Goal: Task Accomplishment & Management: Manage account settings

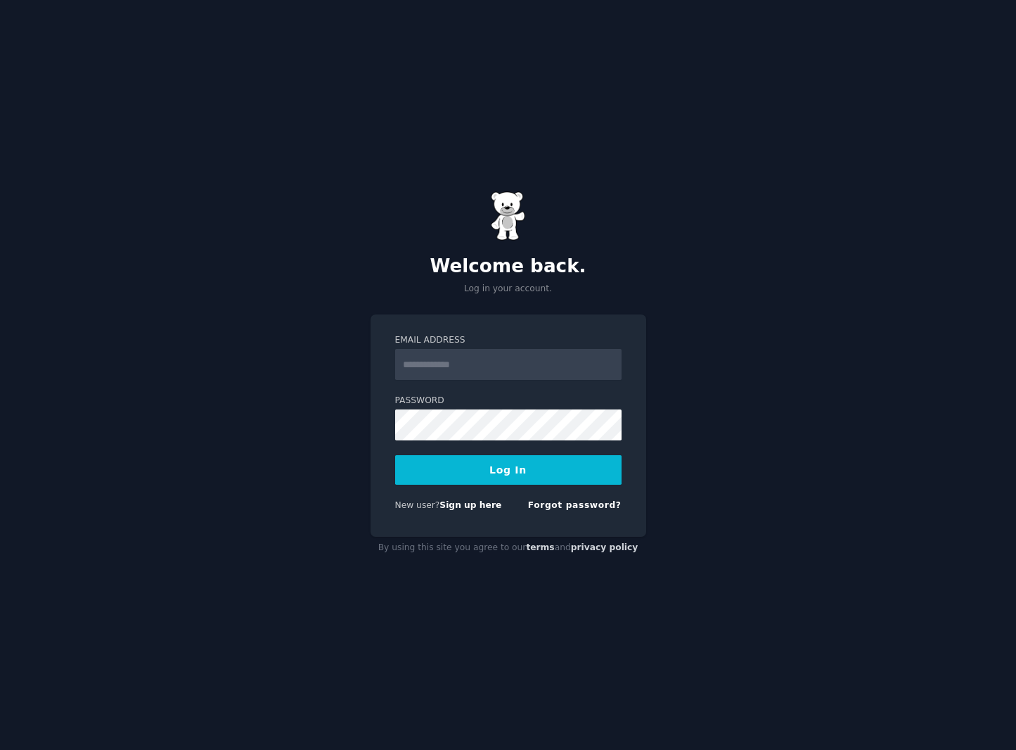
click at [432, 365] on input "Email Address" at bounding box center [508, 364] width 226 height 31
type input "**********"
click at [501, 470] on button "Log In" at bounding box center [508, 470] width 226 height 30
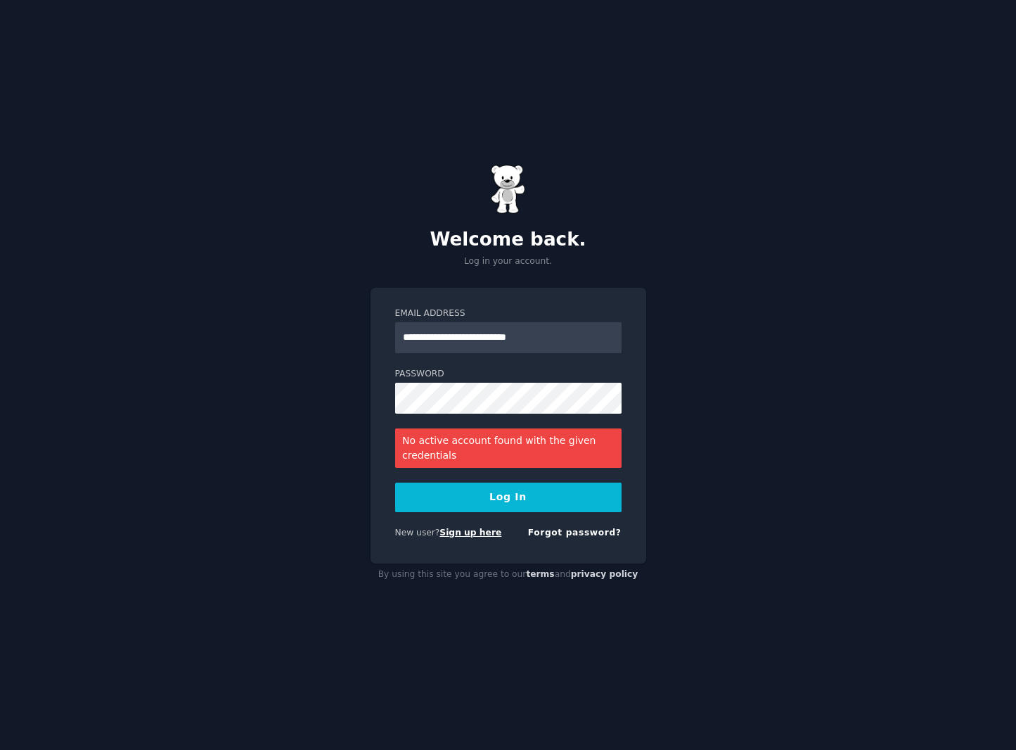
click at [465, 532] on link "Sign up here" at bounding box center [471, 532] width 62 height 10
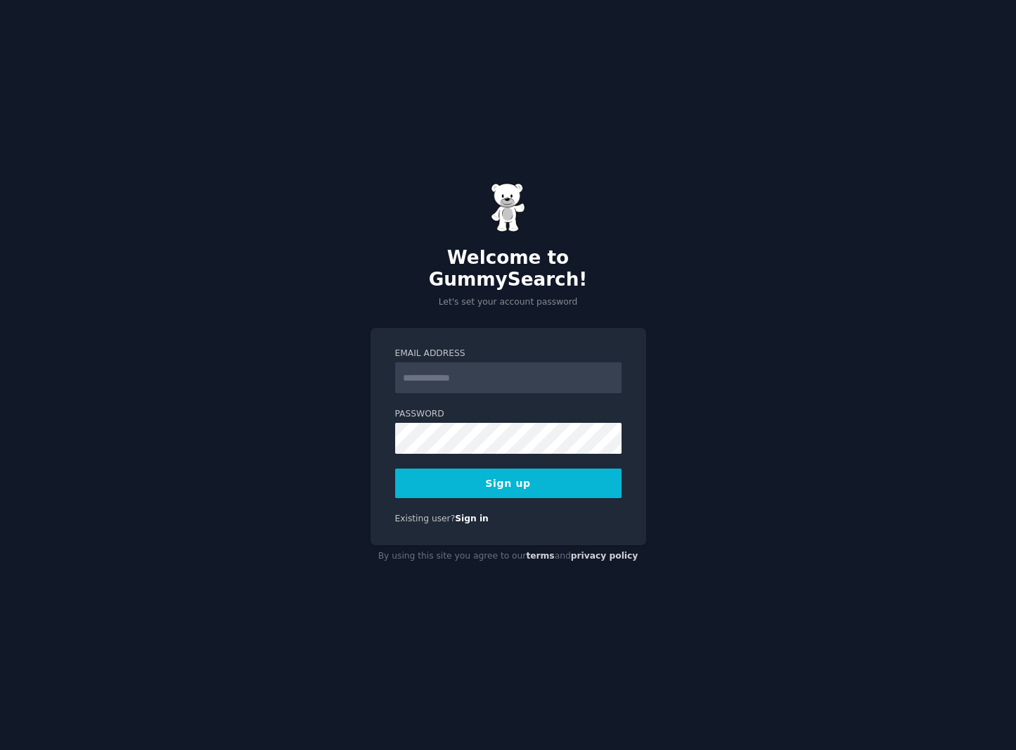
click at [488, 373] on input "Email Address" at bounding box center [508, 377] width 226 height 31
type input "**********"
click at [493, 476] on button "Sign up" at bounding box center [508, 483] width 226 height 30
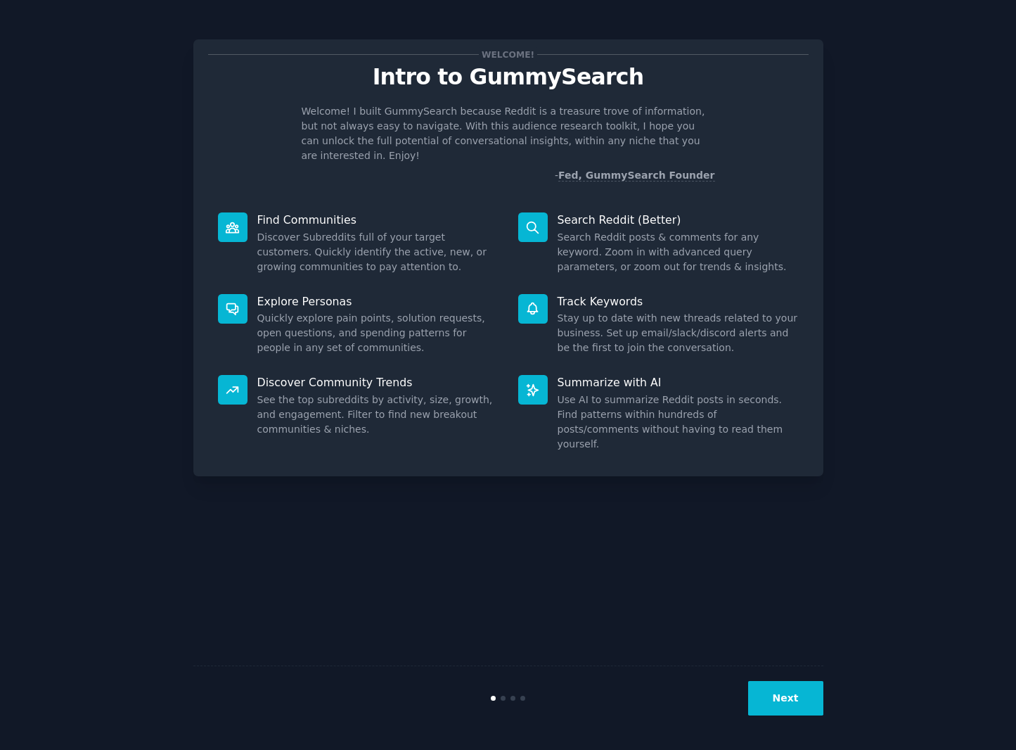
click at [788, 705] on button "Next" at bounding box center [785, 698] width 75 height 34
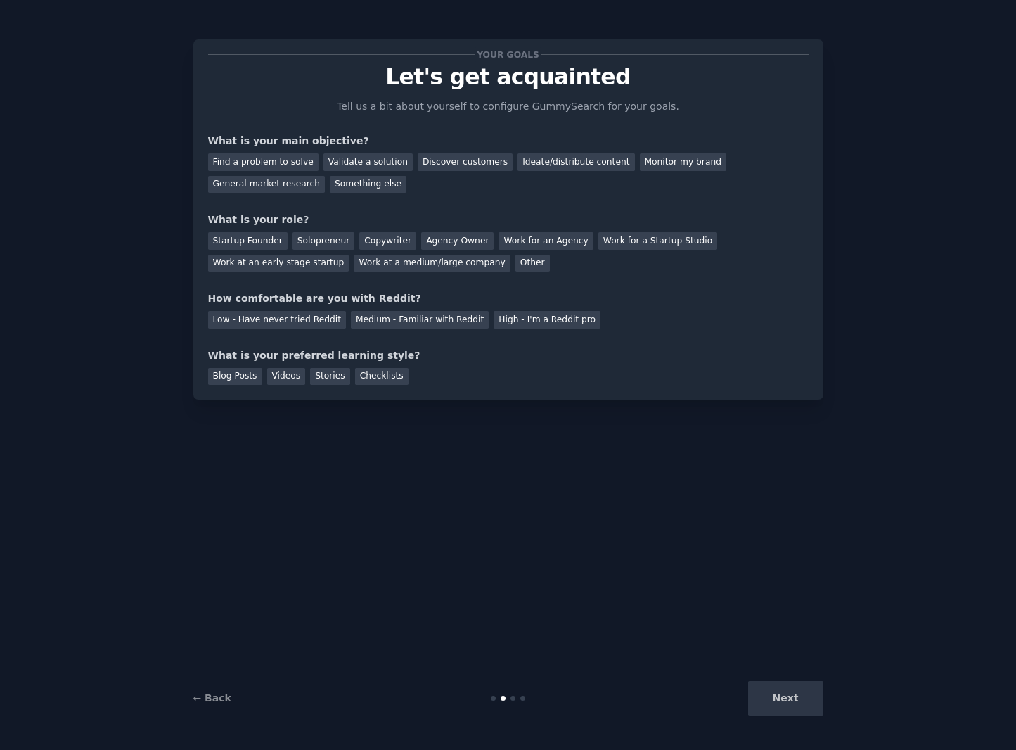
click at [788, 705] on div "Next" at bounding box center [718, 698] width 210 height 34
click at [783, 701] on div "Next" at bounding box center [718, 698] width 210 height 34
click at [326, 176] on div "General market research" at bounding box center [266, 185] width 117 height 18
click at [515, 264] on div "Other" at bounding box center [532, 264] width 34 height 18
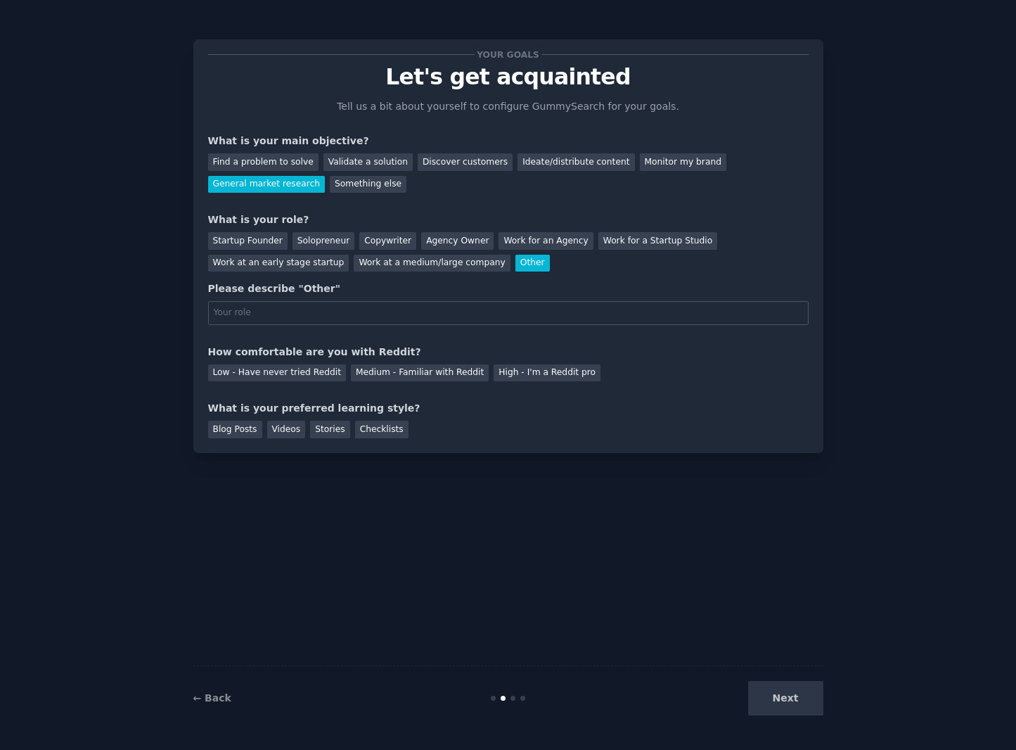
click at [320, 314] on input "text" at bounding box center [508, 313] width 601 height 24
type input "VC"
click at [403, 371] on div "Medium - Familiar with Reddit" at bounding box center [420, 373] width 138 height 18
click at [236, 430] on div "Blog Posts" at bounding box center [235, 430] width 54 height 18
click at [764, 709] on button "Next" at bounding box center [785, 698] width 75 height 34
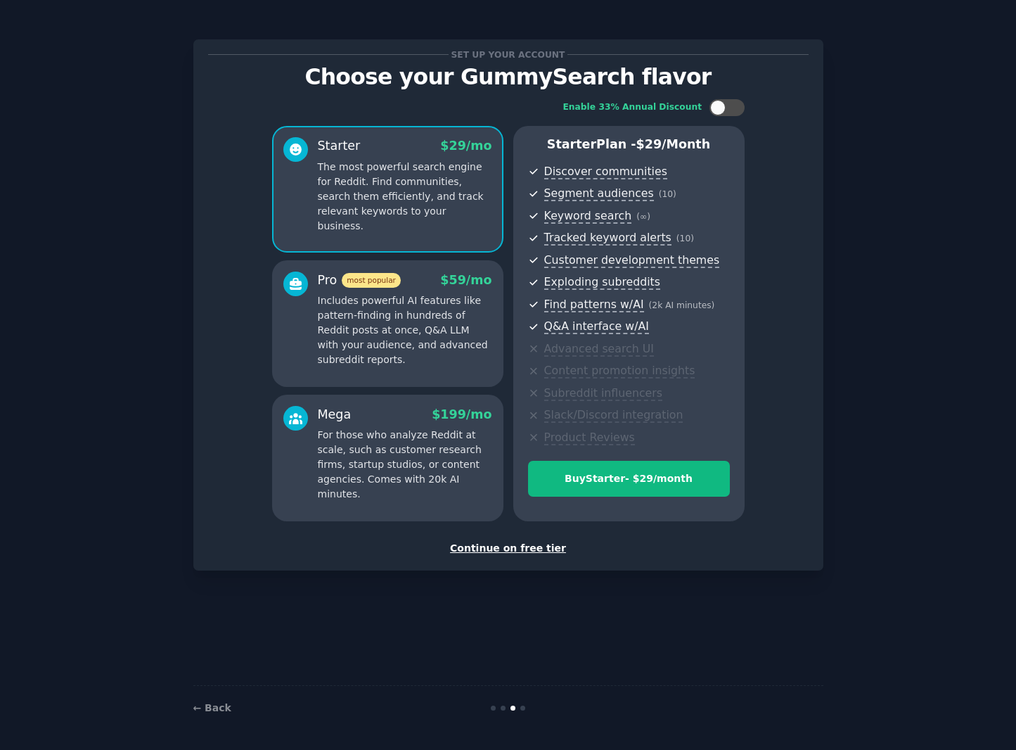
click at [409, 344] on p "Includes powerful AI features like pattern-finding in hundreds of Reddit posts …" at bounding box center [405, 330] width 174 height 74
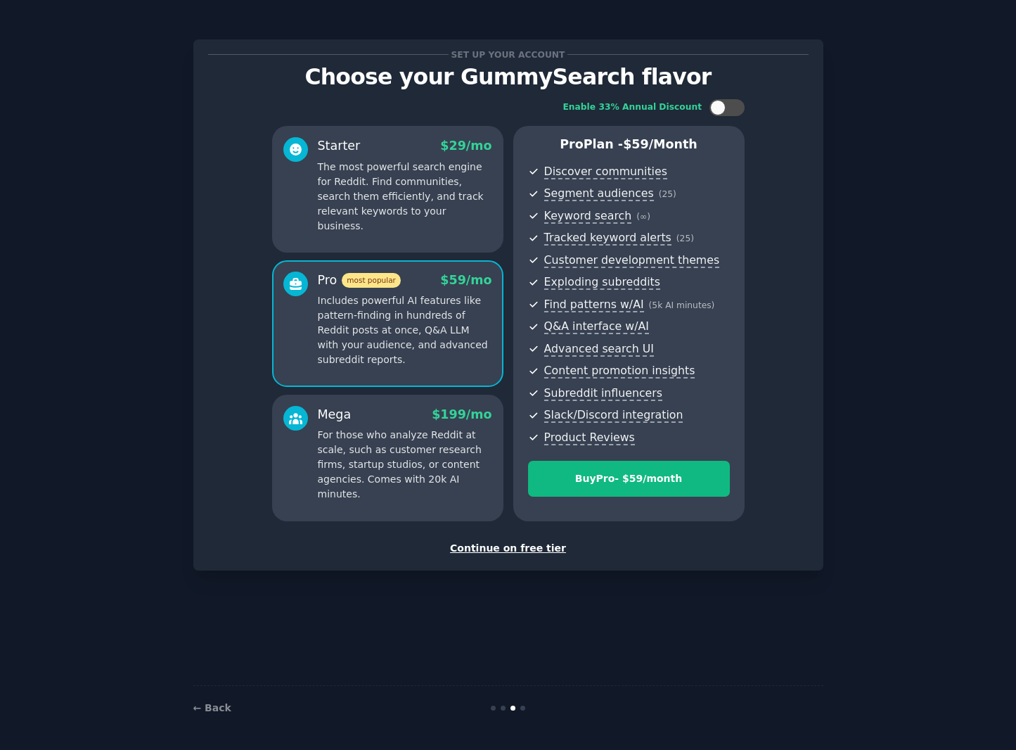
click at [382, 481] on p "For those who analyze Reddit at scale, such as customer research firms, startup…" at bounding box center [405, 465] width 174 height 74
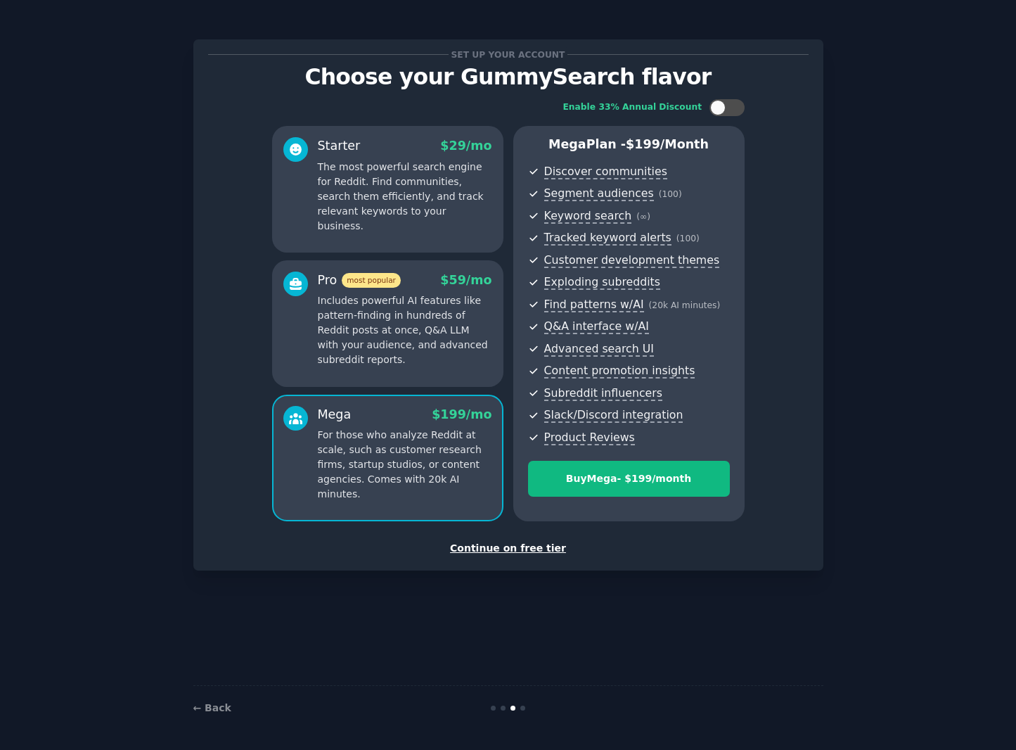
click at [374, 348] on p "Includes powerful AI features like pattern-finding in hundreds of Reddit posts …" at bounding box center [405, 330] width 174 height 74
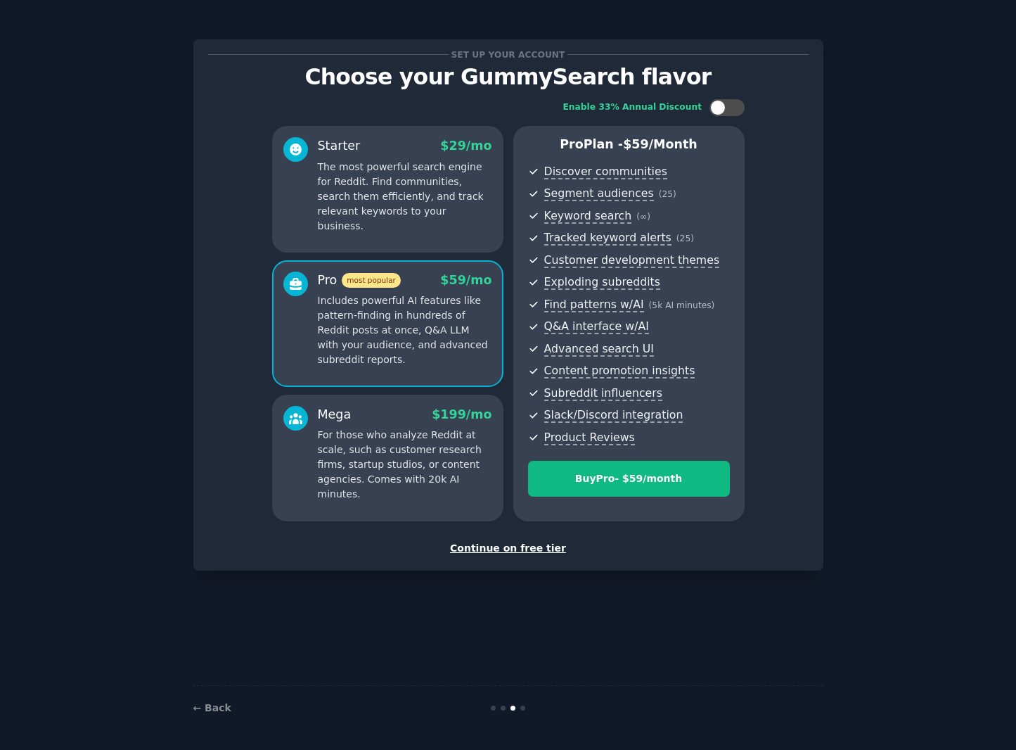
click at [422, 219] on div "Starter $ 29 /mo The most powerful search engine for Reddit. Find communities, …" at bounding box center [387, 189] width 231 height 127
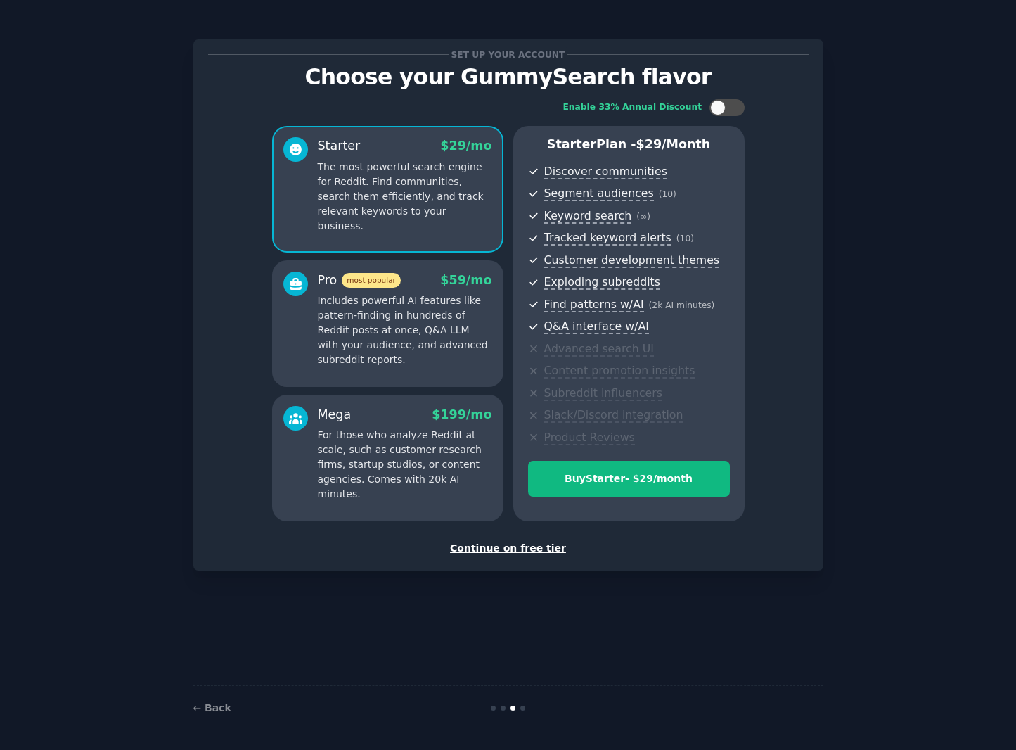
click at [520, 549] on div "Continue on free tier" at bounding box center [508, 548] width 601 height 15
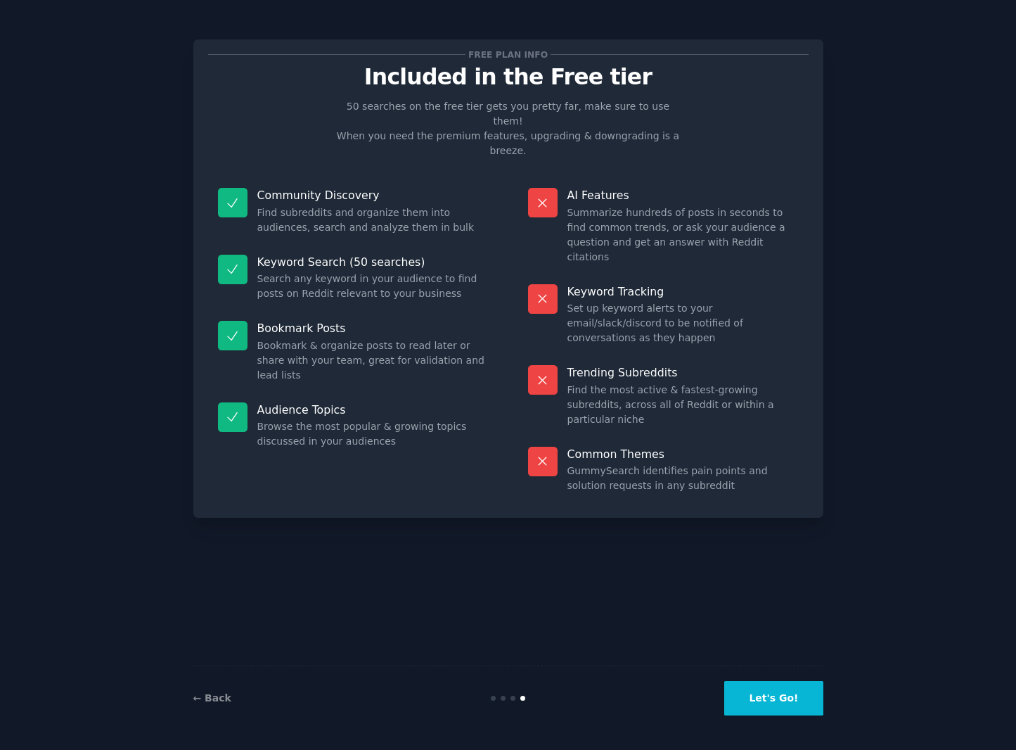
click at [781, 697] on button "Let's Go!" at bounding box center [773, 698] width 98 height 34
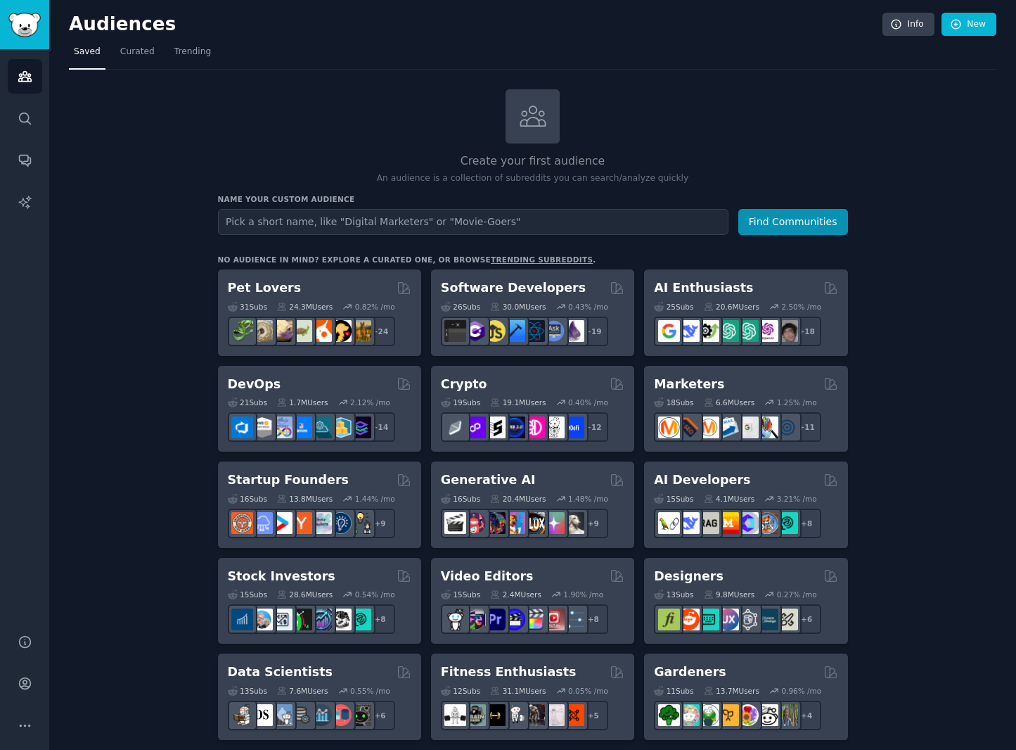
click at [322, 228] on input "text" at bounding box center [473, 222] width 511 height 26
type input "langchain"
click at [790, 225] on button "Find Communities" at bounding box center [793, 222] width 110 height 26
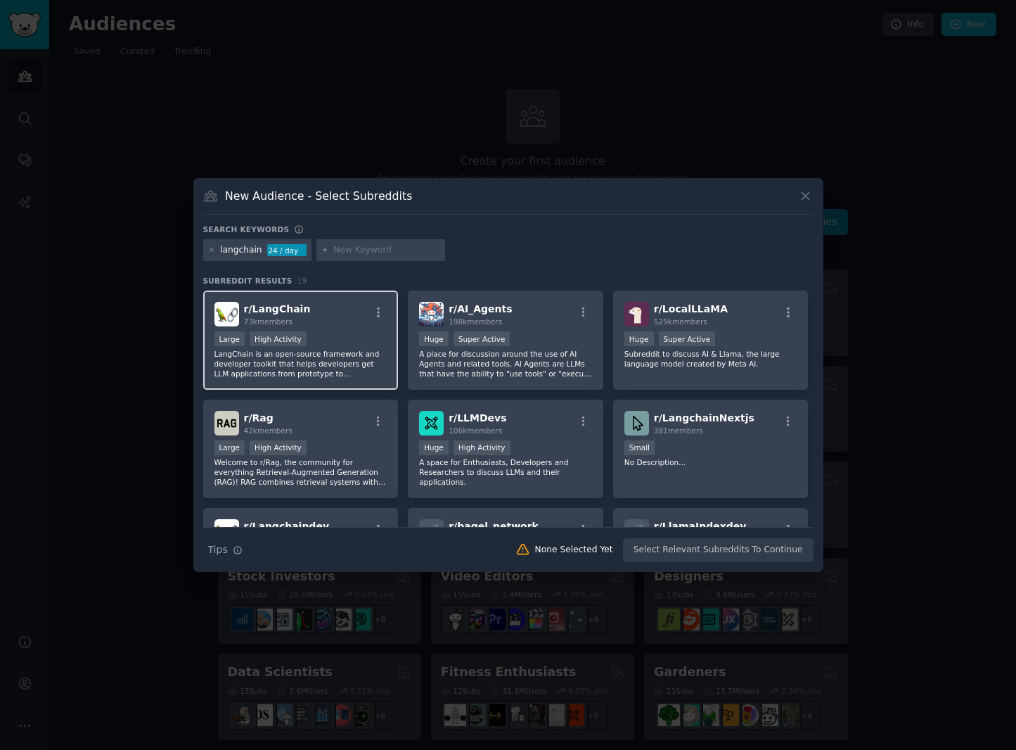
click at [314, 309] on div "r/ LangChain 73k members" at bounding box center [300, 314] width 173 height 25
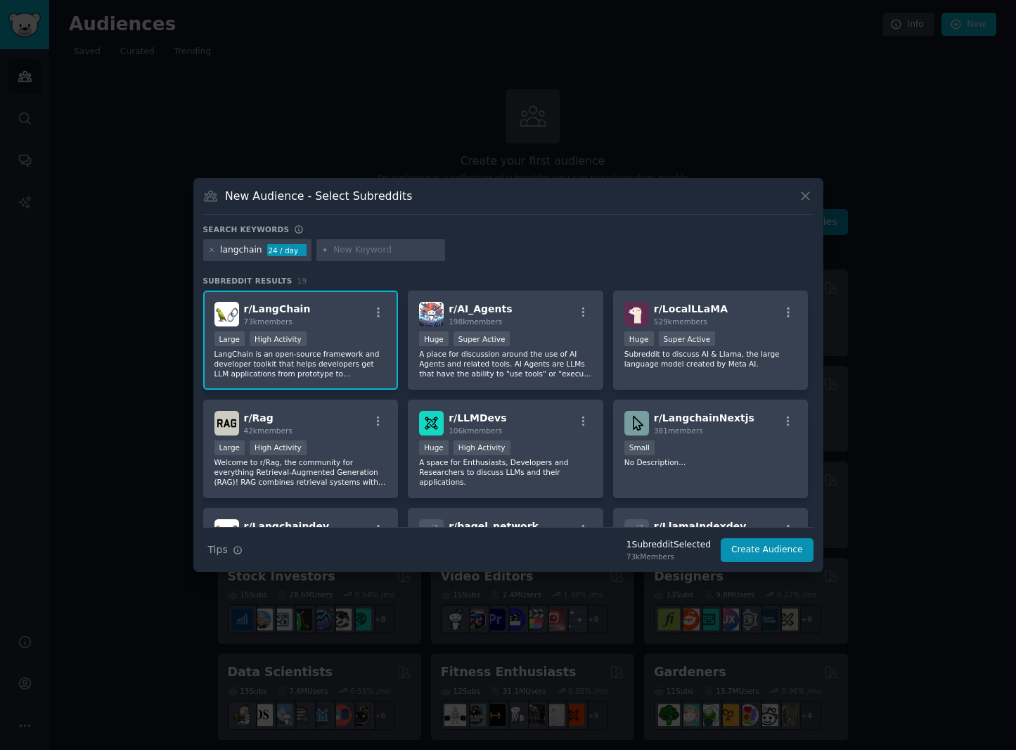
click at [297, 326] on div "73k members" at bounding box center [277, 321] width 67 height 10
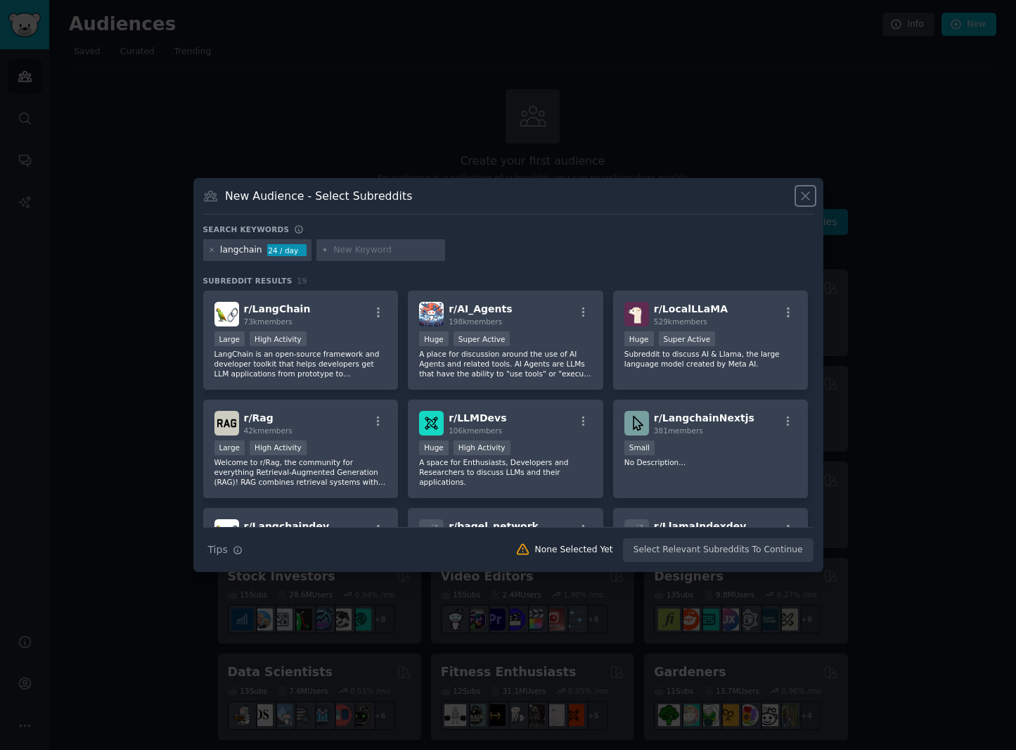
click at [806, 196] on icon at bounding box center [806, 196] width 8 height 8
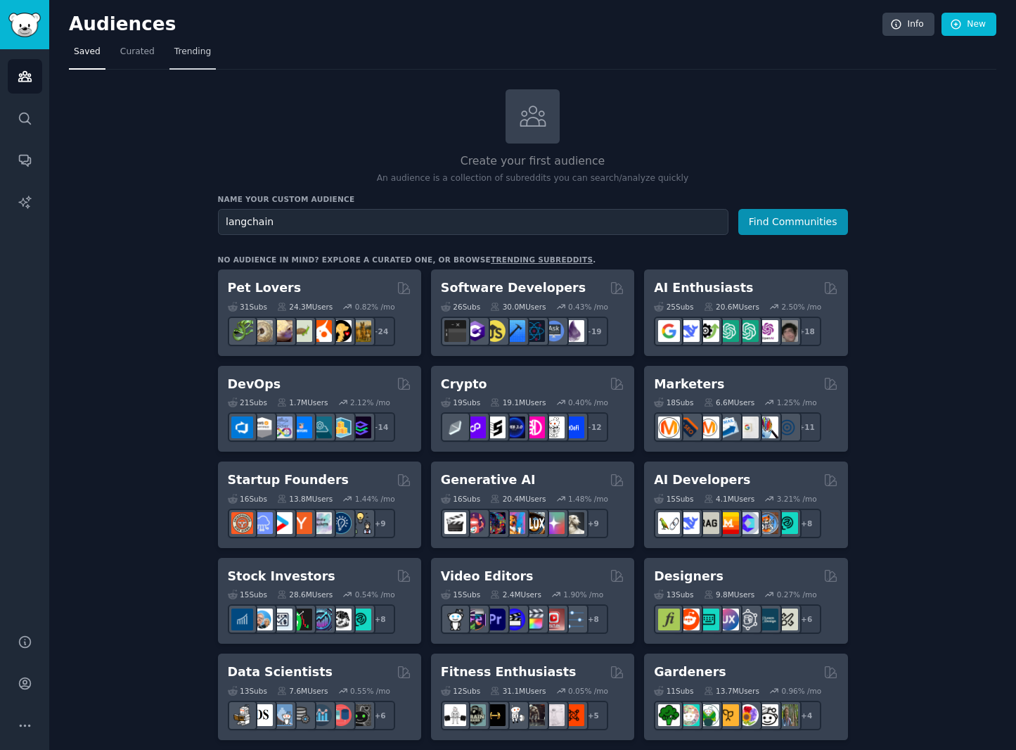
click at [179, 52] on span "Trending" at bounding box center [192, 52] width 37 height 13
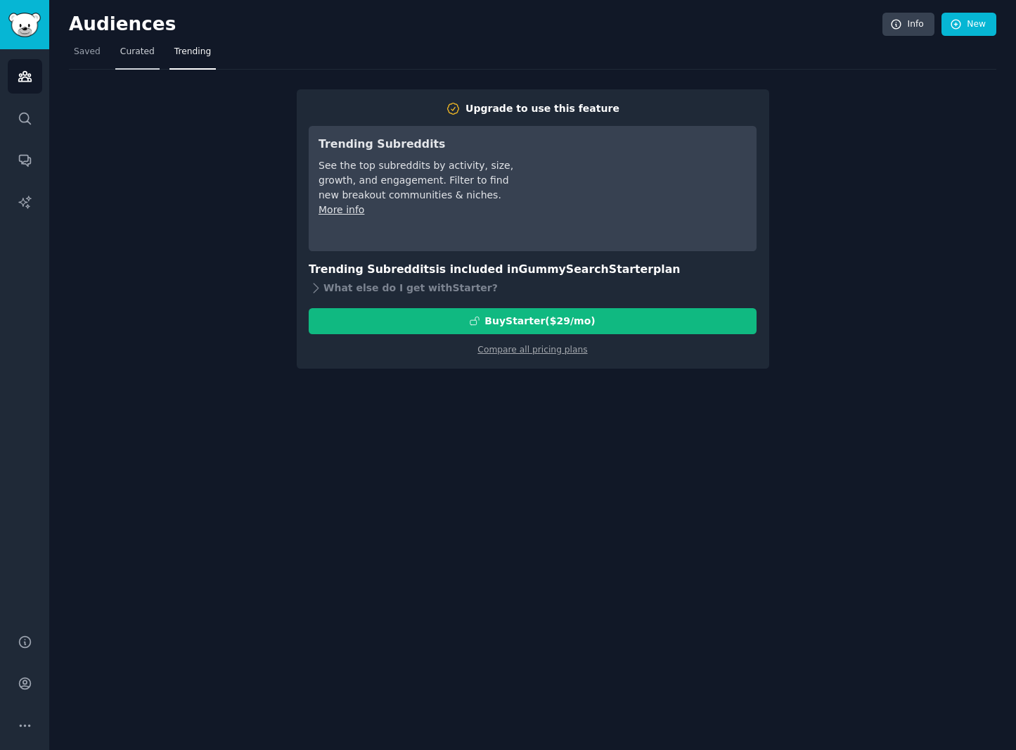
click at [122, 56] on span "Curated" at bounding box center [137, 52] width 34 height 13
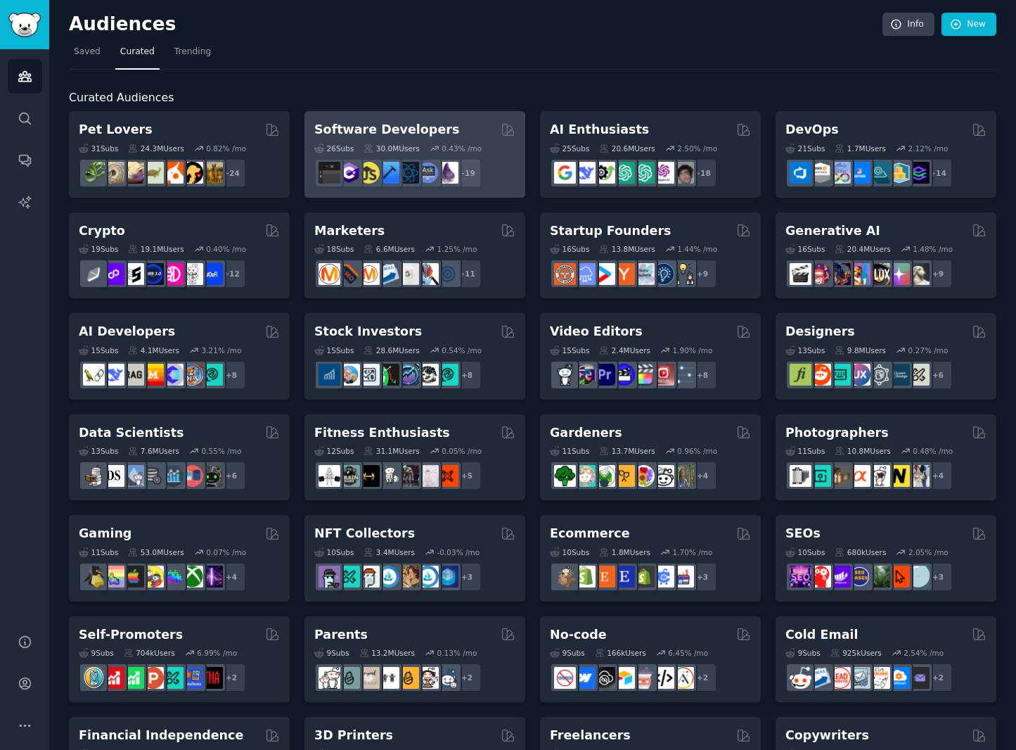
click at [425, 139] on div "26 Sub s 30.0M Users 0.43 % /mo + 19" at bounding box center [414, 163] width 201 height 49
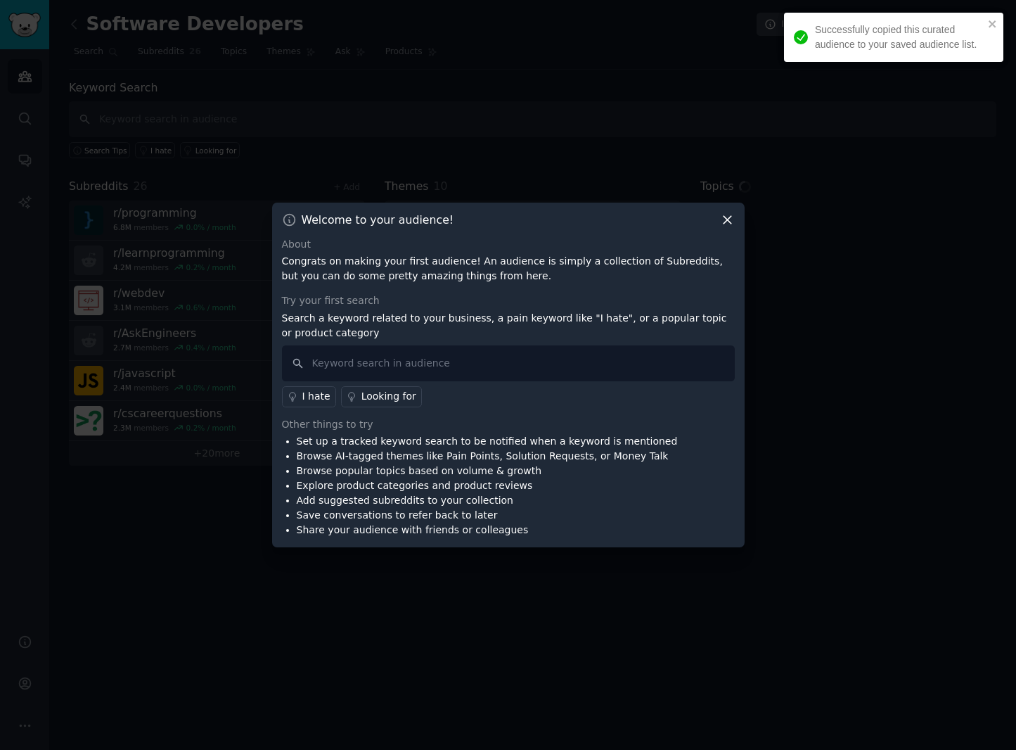
click at [722, 219] on icon at bounding box center [727, 219] width 15 height 15
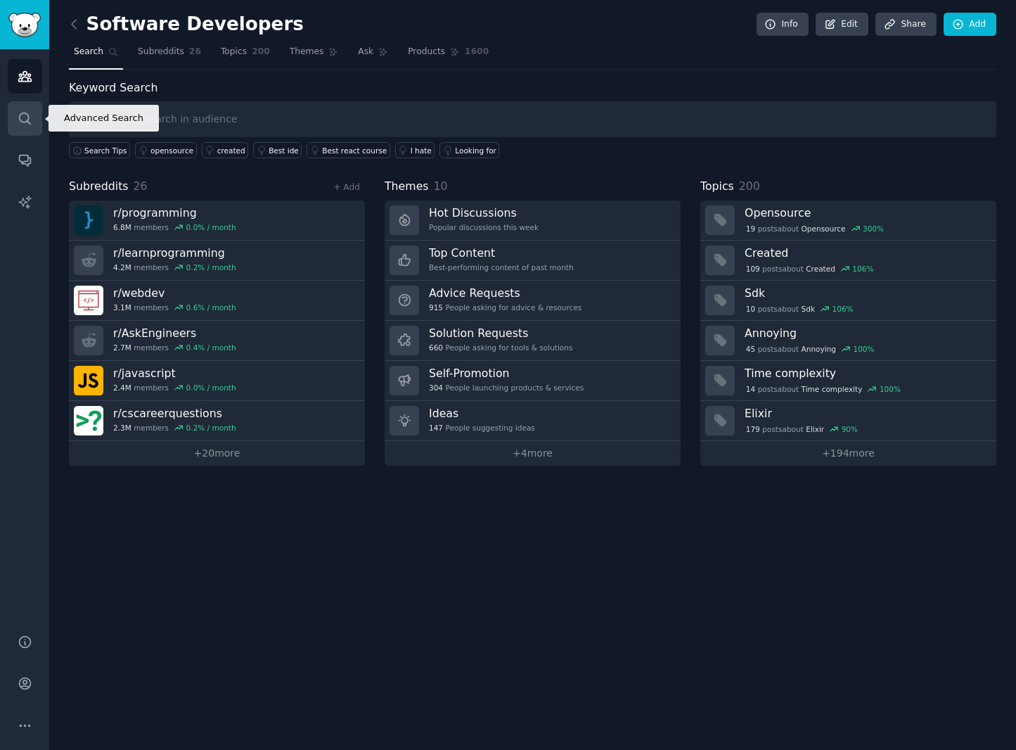
click at [23, 113] on icon "Sidebar" at bounding box center [24, 118] width 11 height 11
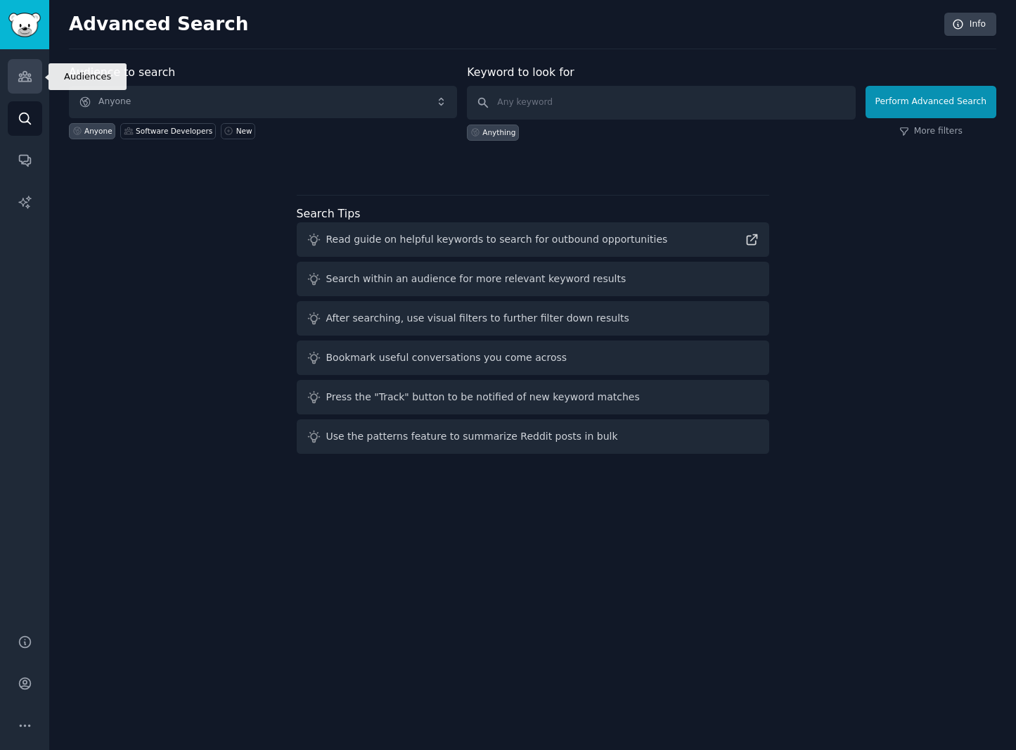
click at [25, 75] on icon "Sidebar" at bounding box center [24, 77] width 13 height 10
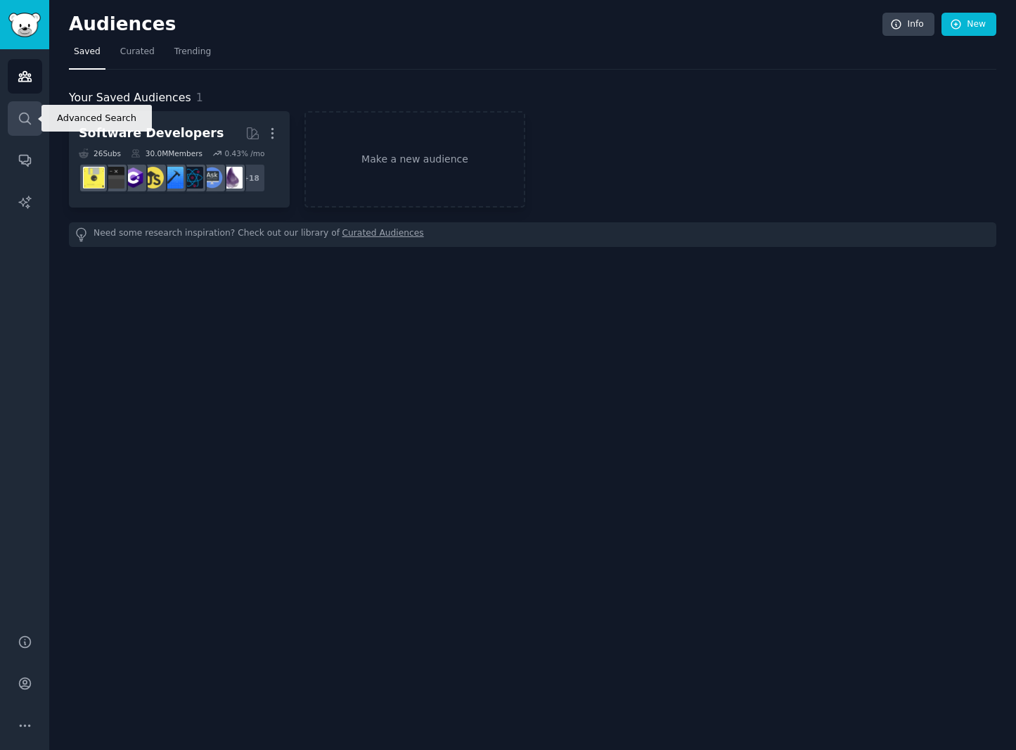
click at [22, 111] on icon "Sidebar" at bounding box center [25, 118] width 15 height 15
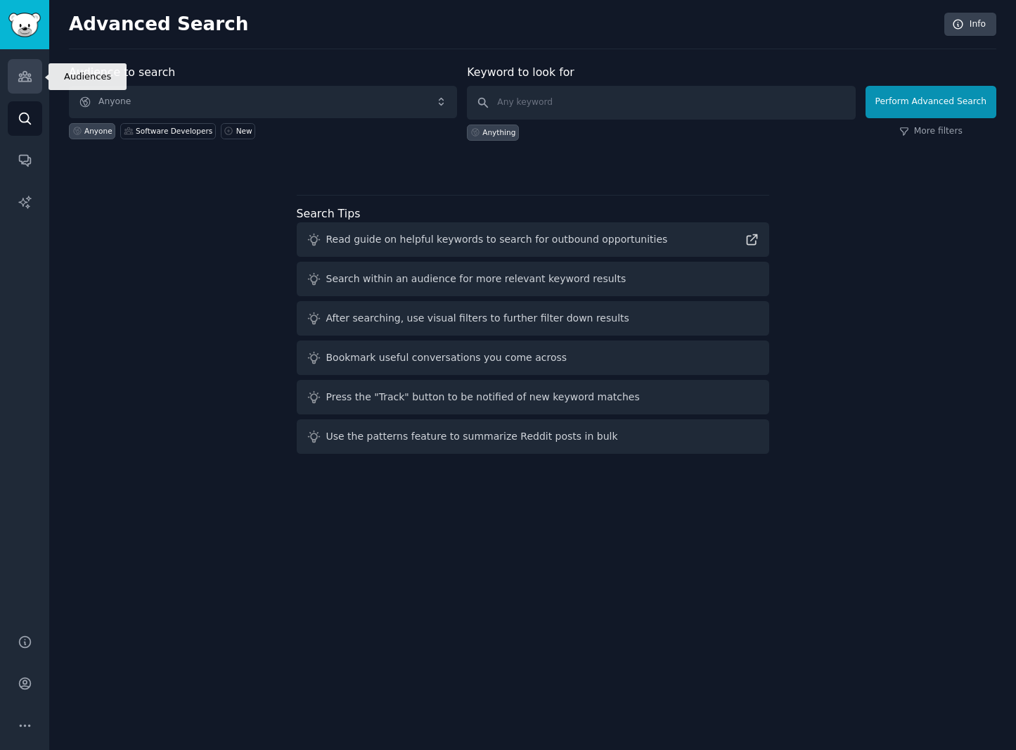
click at [31, 79] on icon "Sidebar" at bounding box center [24, 77] width 13 height 10
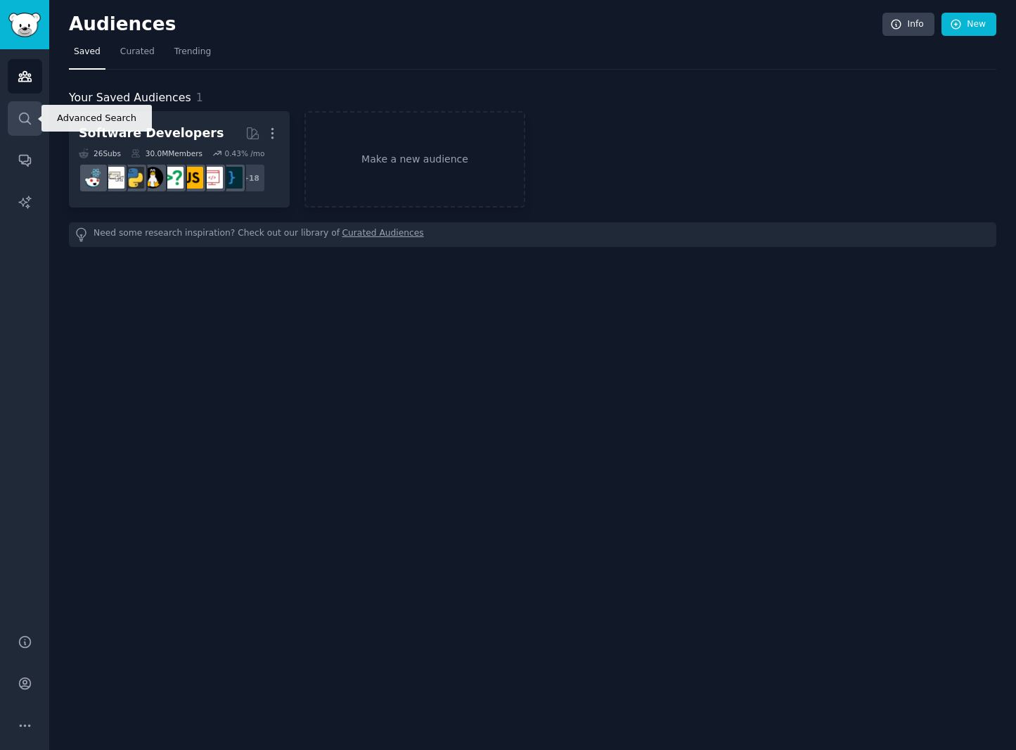
click at [25, 116] on icon "Sidebar" at bounding box center [25, 118] width 15 height 15
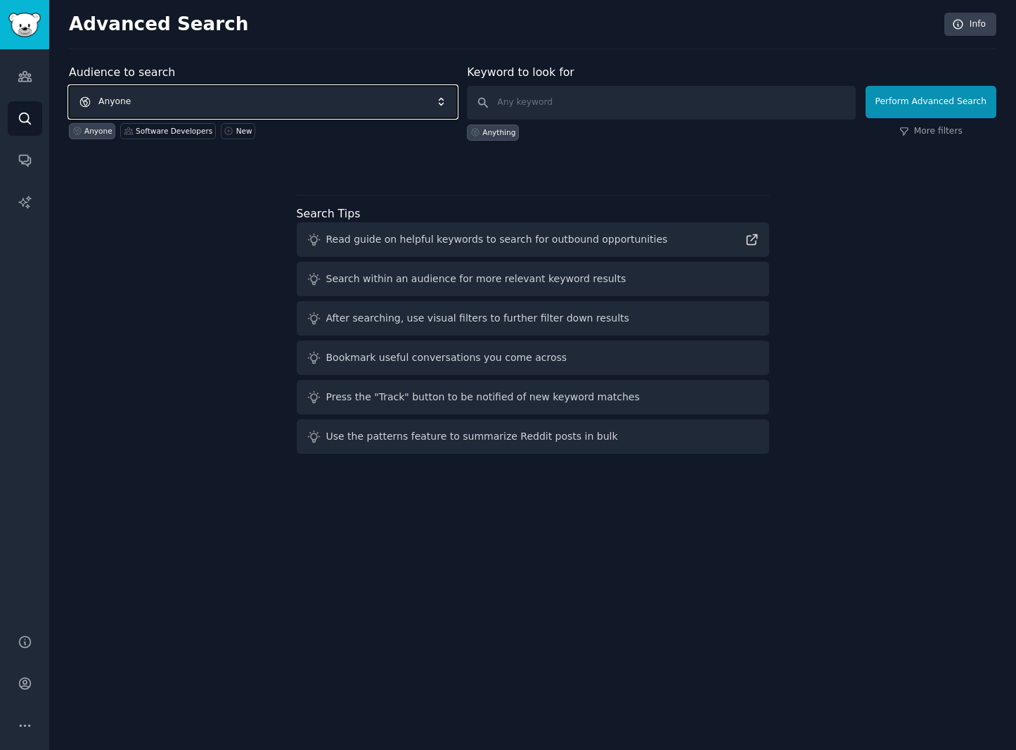
click at [281, 99] on span "Anyone" at bounding box center [263, 102] width 388 height 32
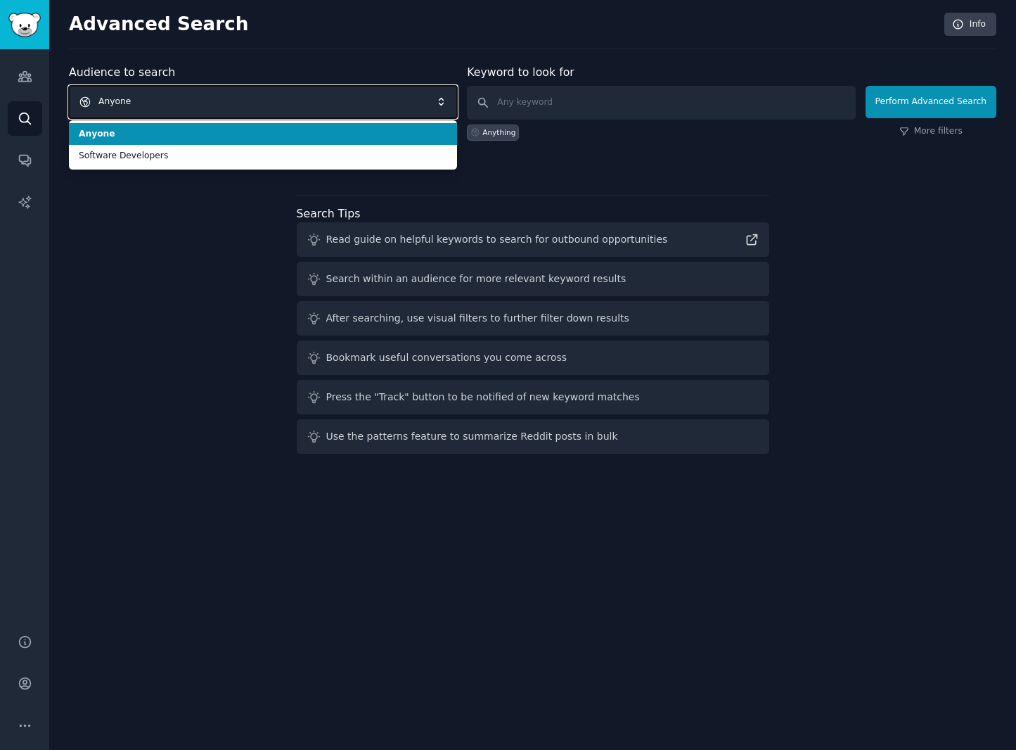
click at [281, 99] on span "Anyone" at bounding box center [263, 102] width 388 height 32
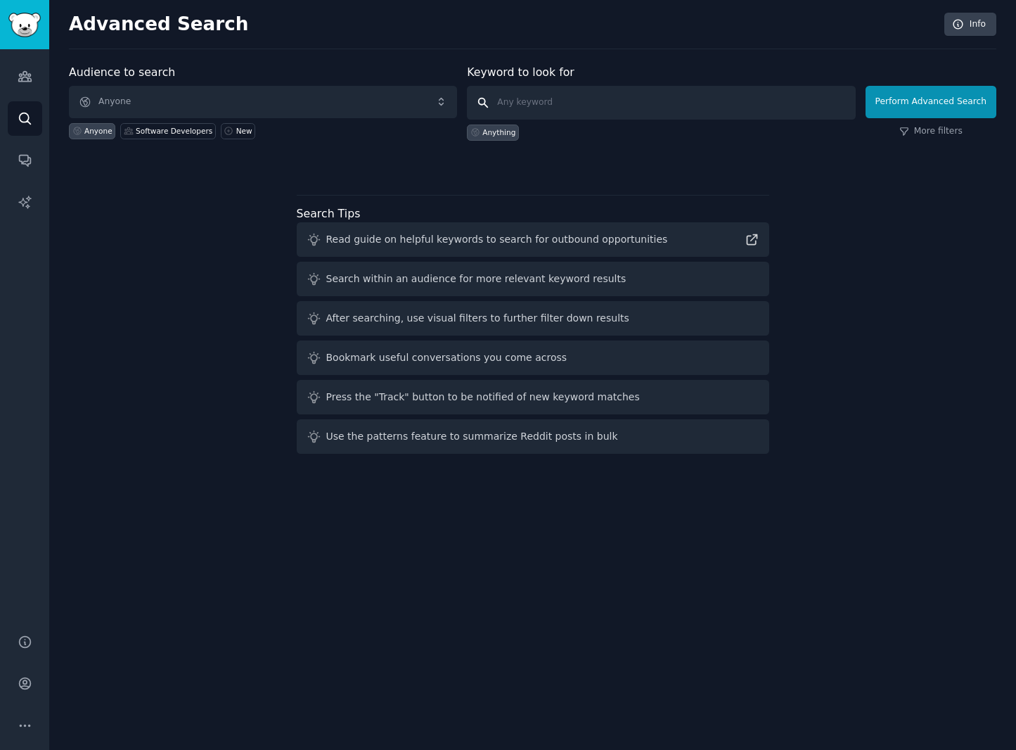
click at [581, 109] on input "text" at bounding box center [661, 103] width 388 height 34
type input "langchain"
click button "Perform Advanced Search" at bounding box center [931, 102] width 131 height 32
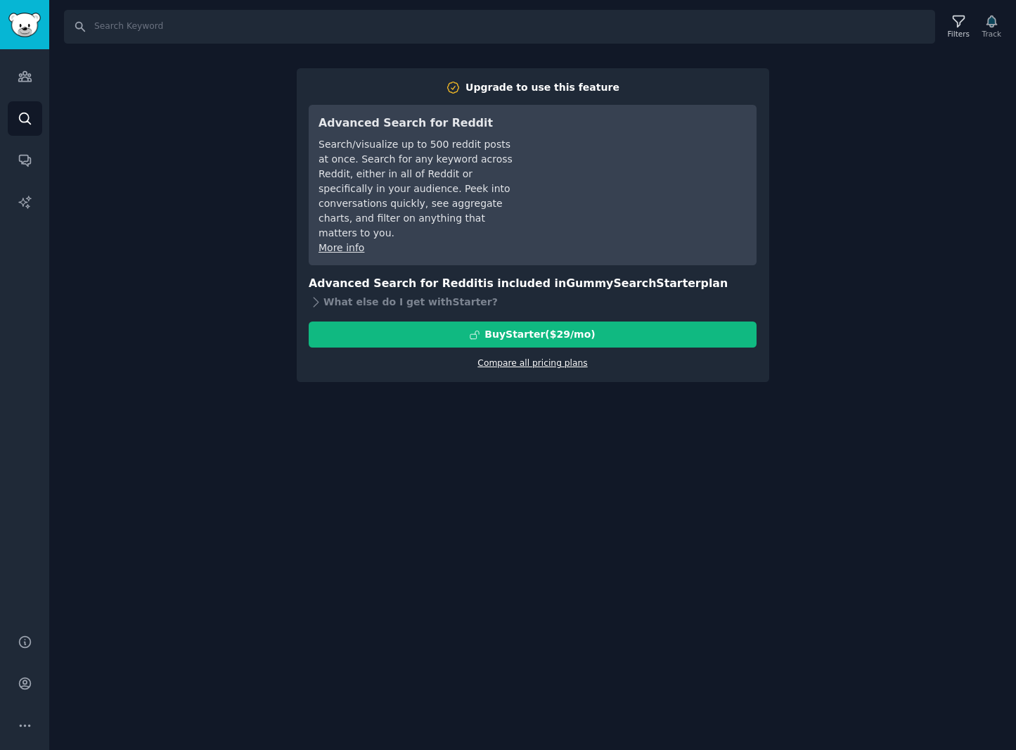
click at [527, 358] on link "Compare all pricing plans" at bounding box center [533, 363] width 110 height 10
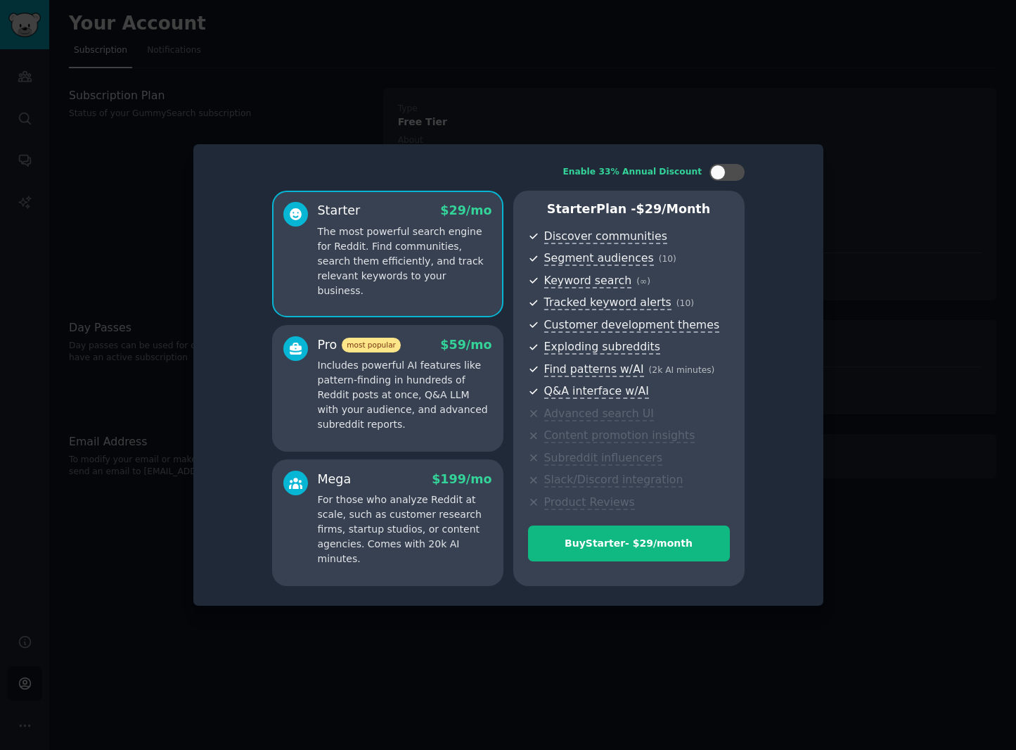
click at [579, 655] on div at bounding box center [508, 375] width 1016 height 750
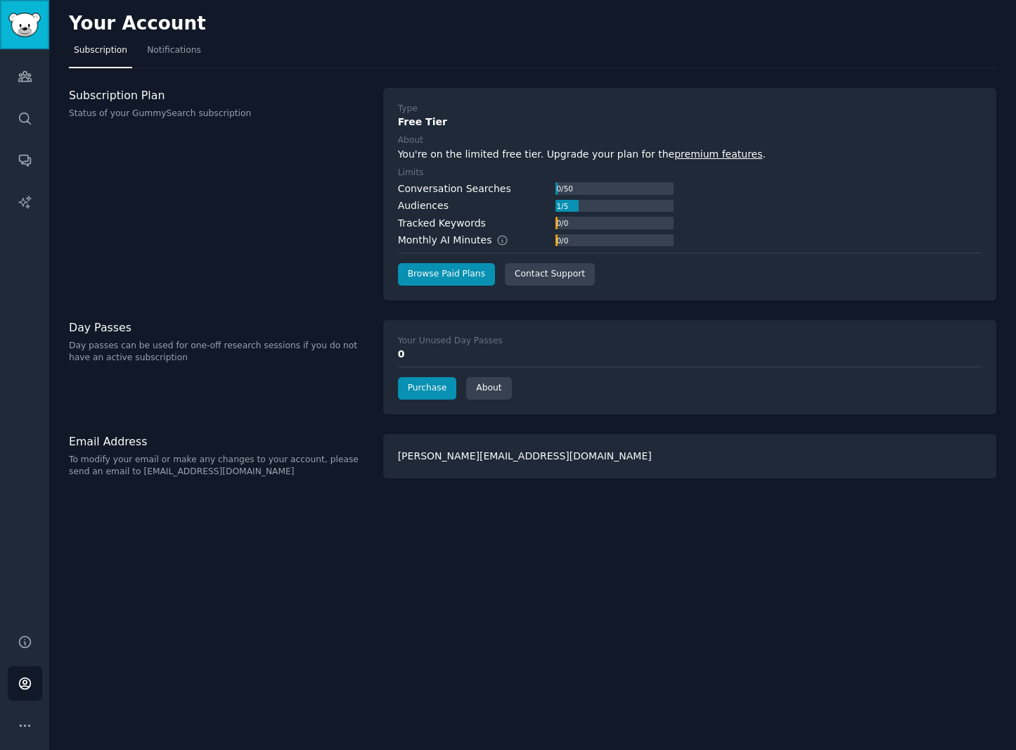
click at [21, 18] on img "Sidebar" at bounding box center [24, 25] width 32 height 25
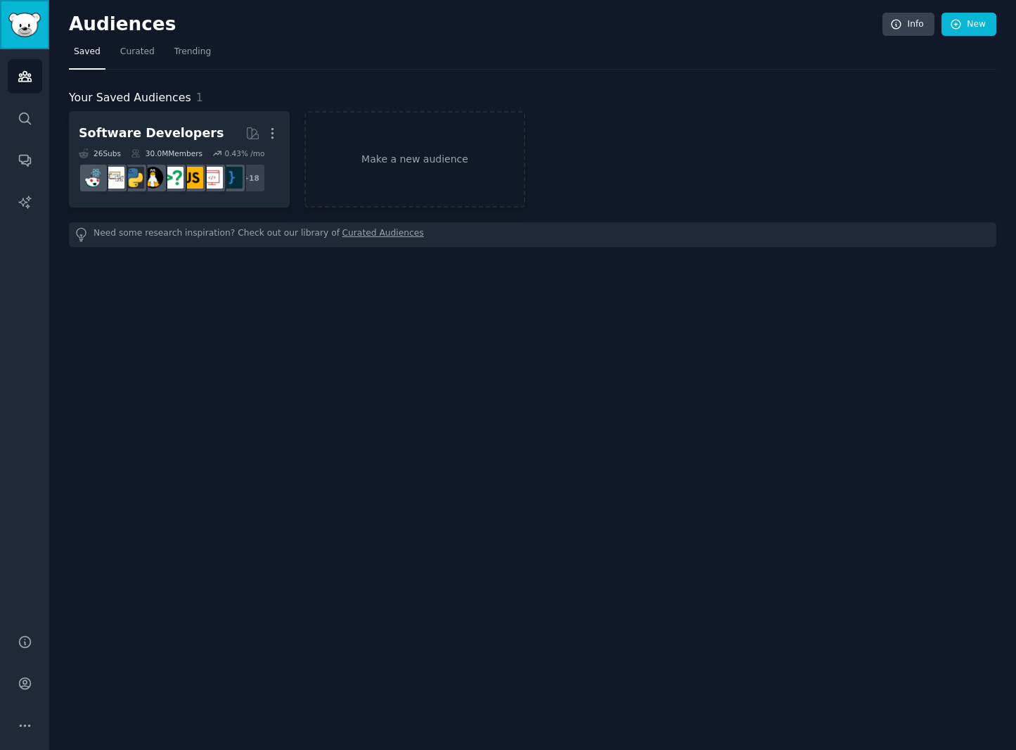
click at [21, 18] on img "Sidebar" at bounding box center [24, 25] width 32 height 25
click at [963, 25] on icon at bounding box center [956, 24] width 13 height 13
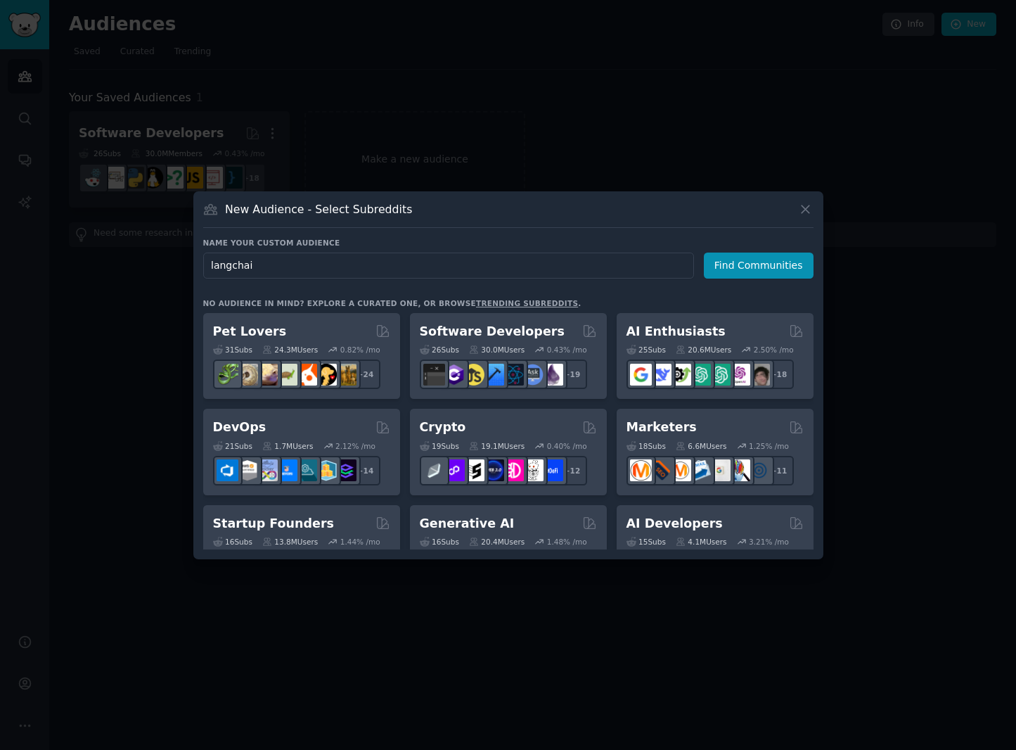
type input "langchain"
click button "Find Communities" at bounding box center [759, 265] width 110 height 26
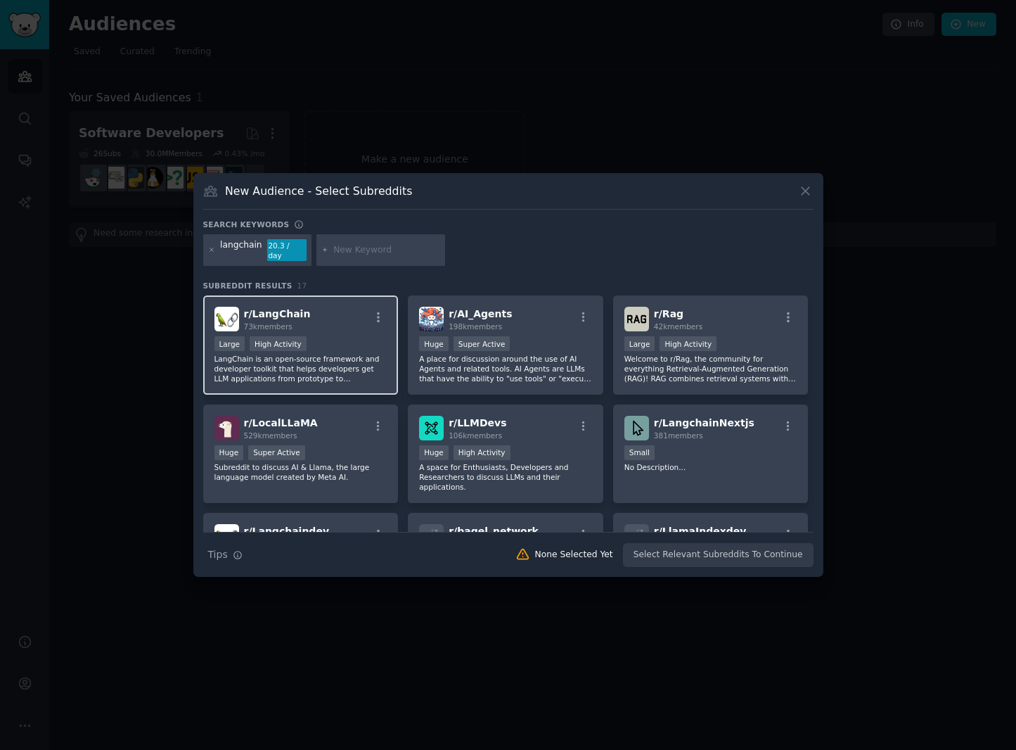
click at [307, 321] on div "r/ LangChain 73k members" at bounding box center [300, 319] width 173 height 25
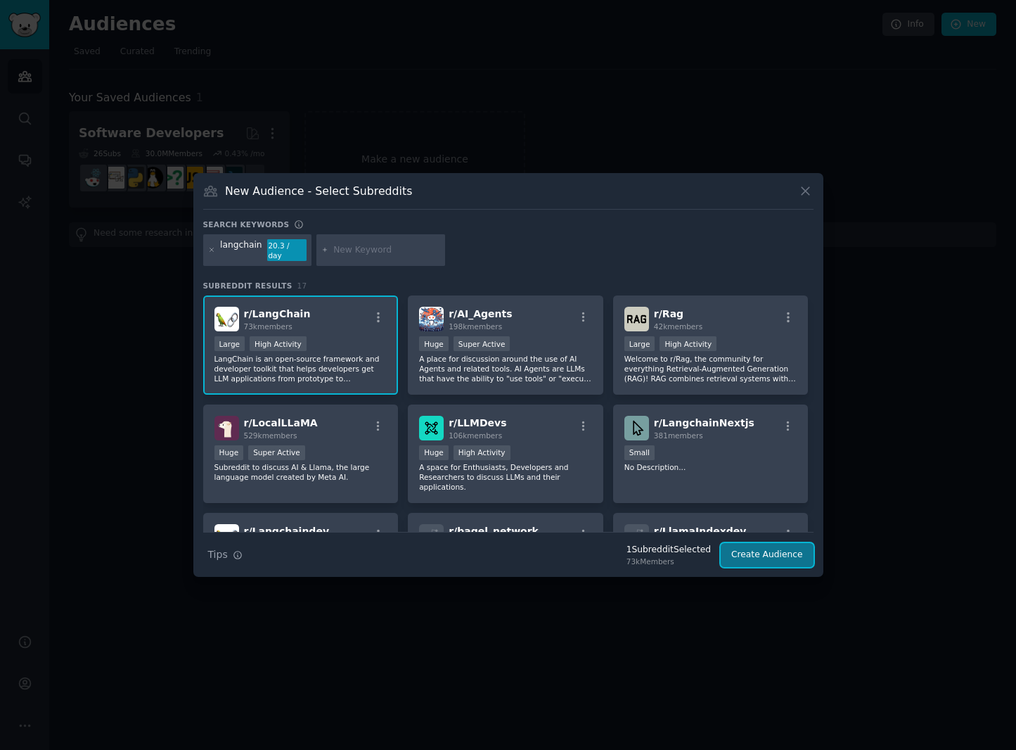
click at [777, 549] on button "Create Audience" at bounding box center [767, 555] width 93 height 24
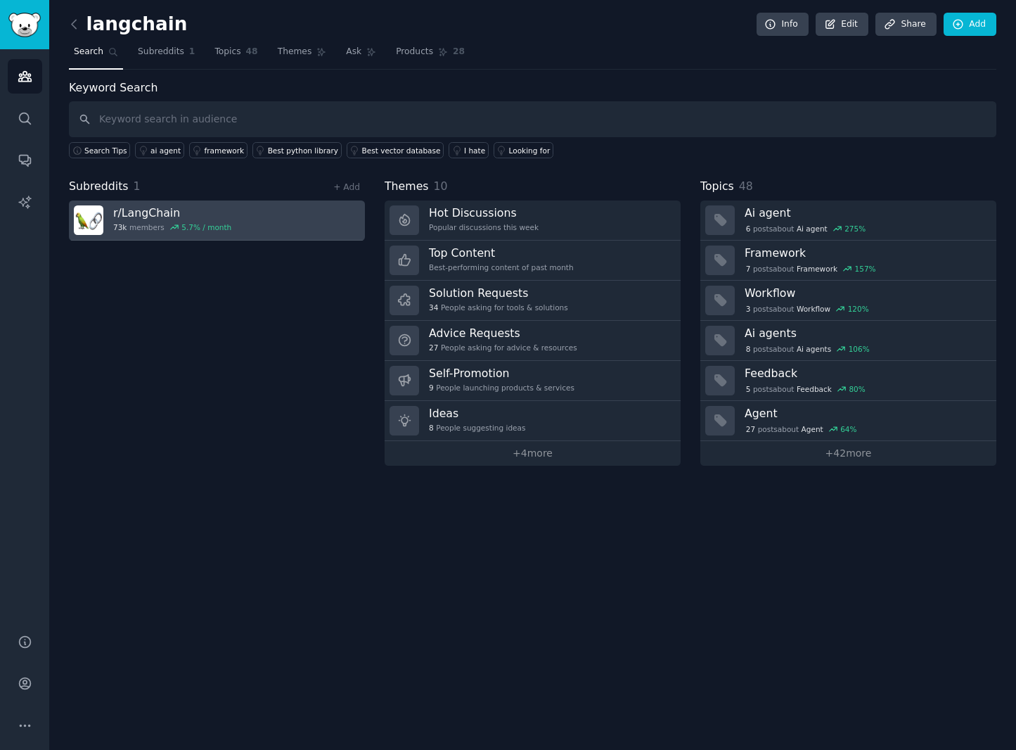
click at [155, 215] on h3 "r/ LangChain" at bounding box center [172, 212] width 118 height 15
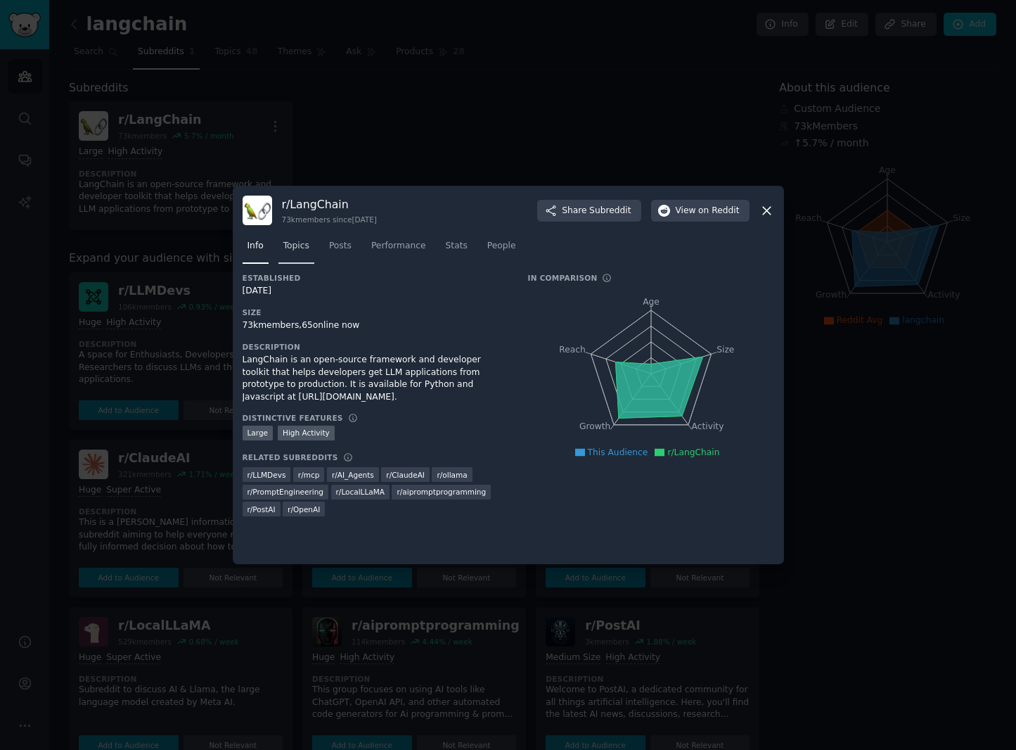
click at [292, 251] on span "Topics" at bounding box center [296, 246] width 26 height 13
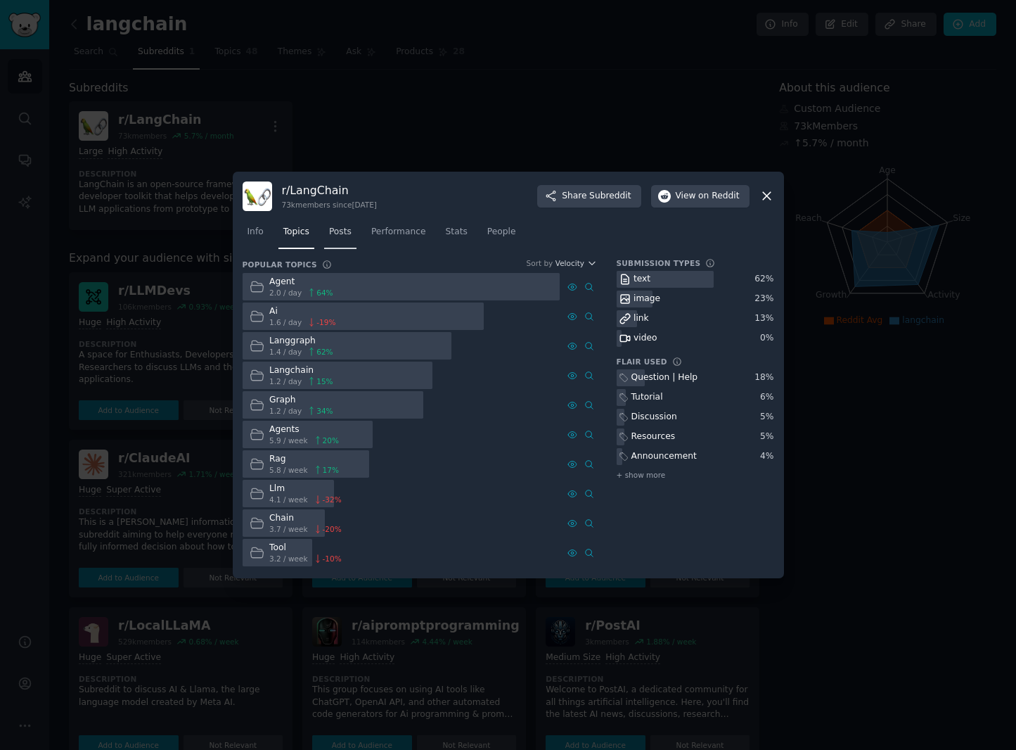
click at [335, 236] on span "Posts" at bounding box center [340, 232] width 23 height 13
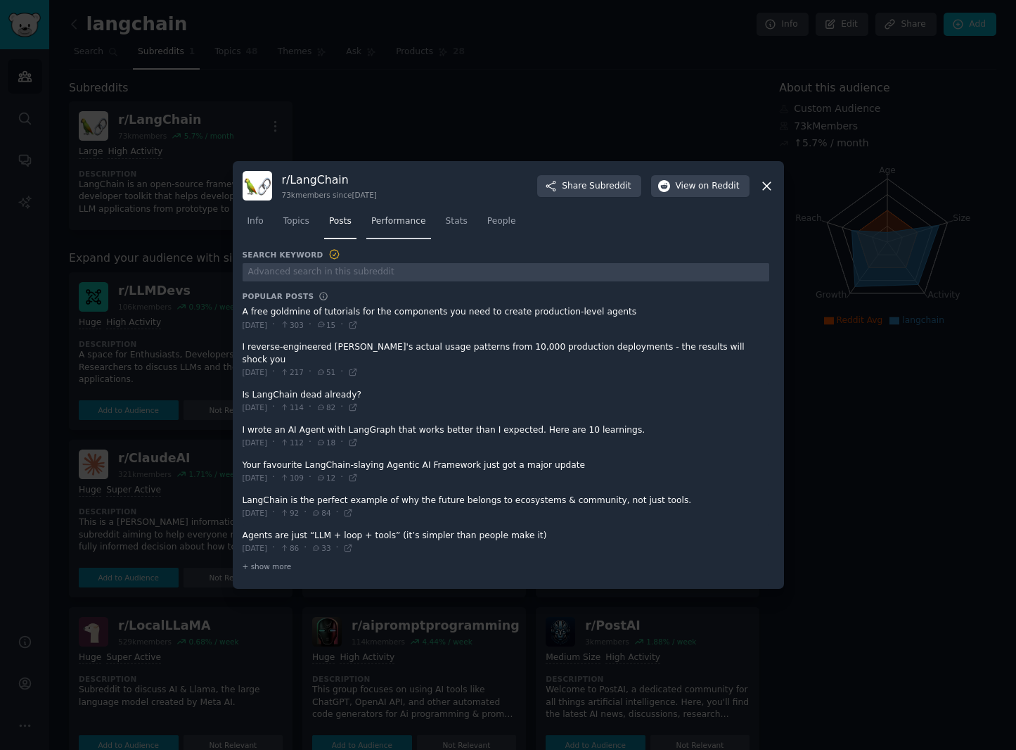
click at [380, 227] on span "Performance" at bounding box center [398, 221] width 55 height 13
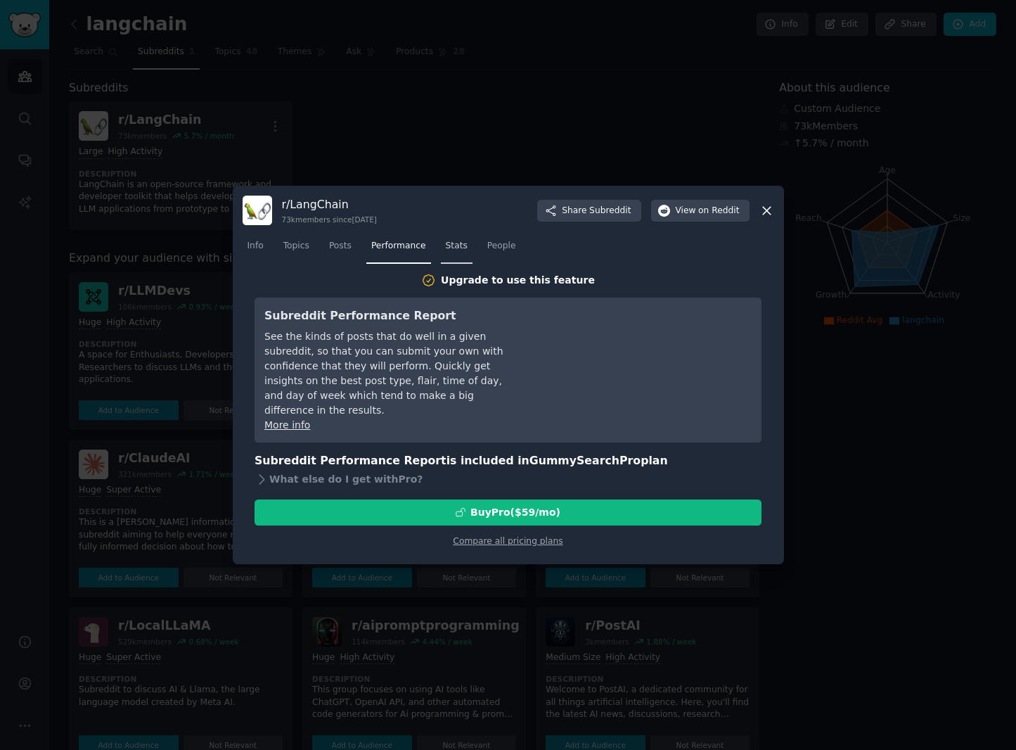
click at [446, 241] on span "Stats" at bounding box center [457, 246] width 22 height 13
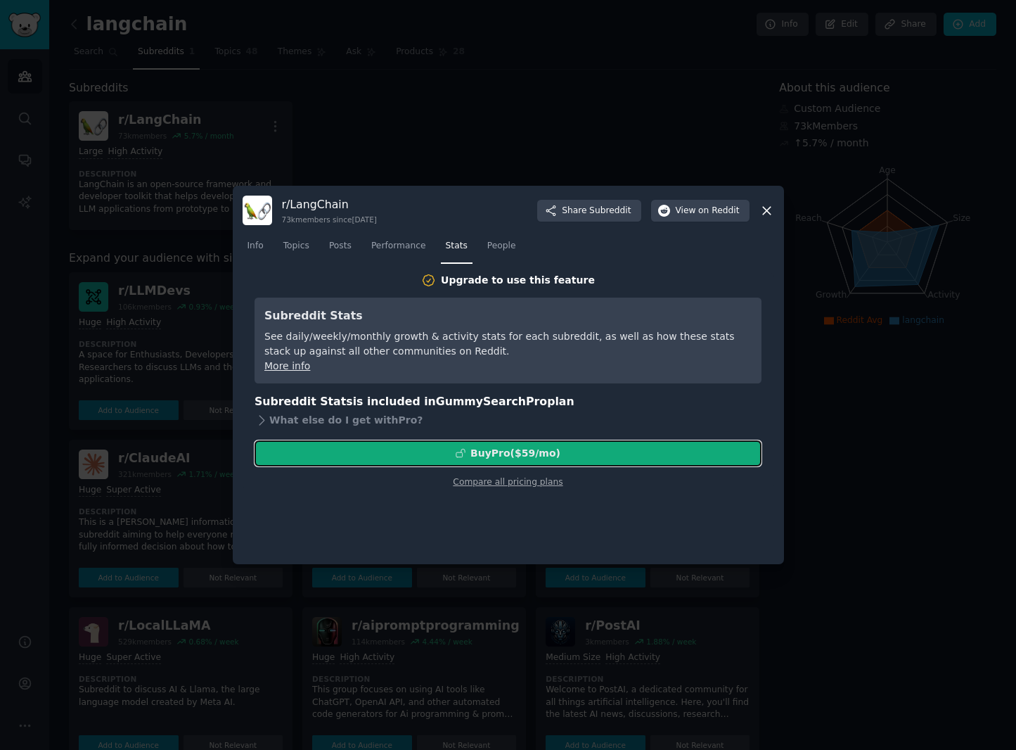
click at [432, 464] on button "Buy Pro ($ 59 /mo )" at bounding box center [508, 453] width 507 height 26
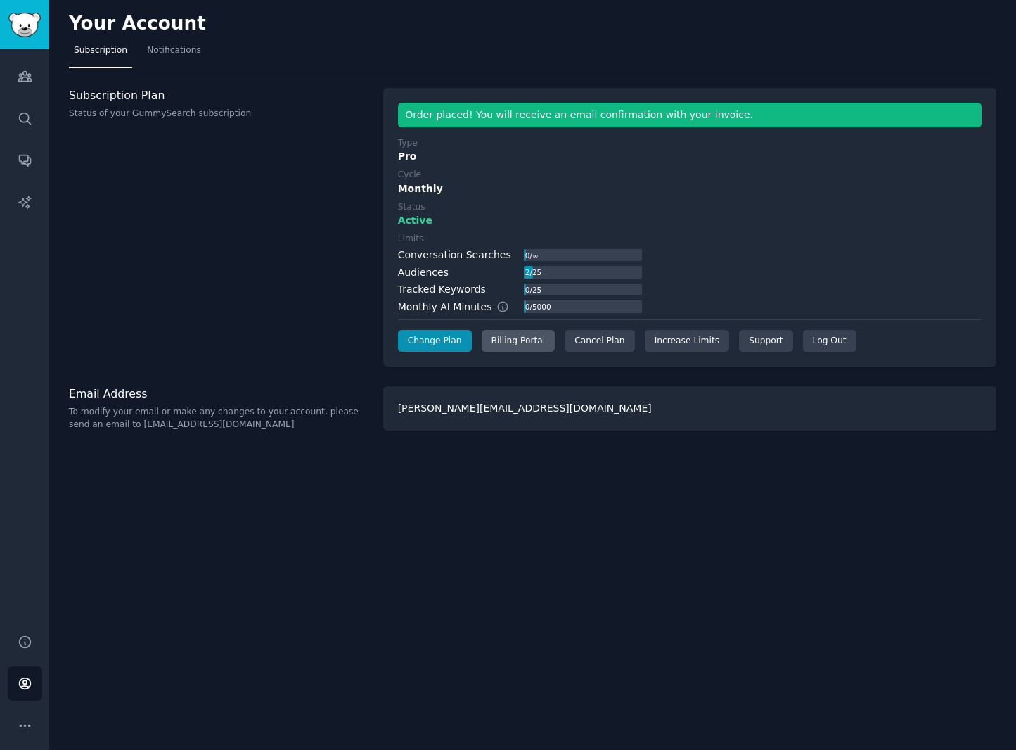
click at [504, 339] on div "Billing Portal" at bounding box center [519, 341] width 74 height 23
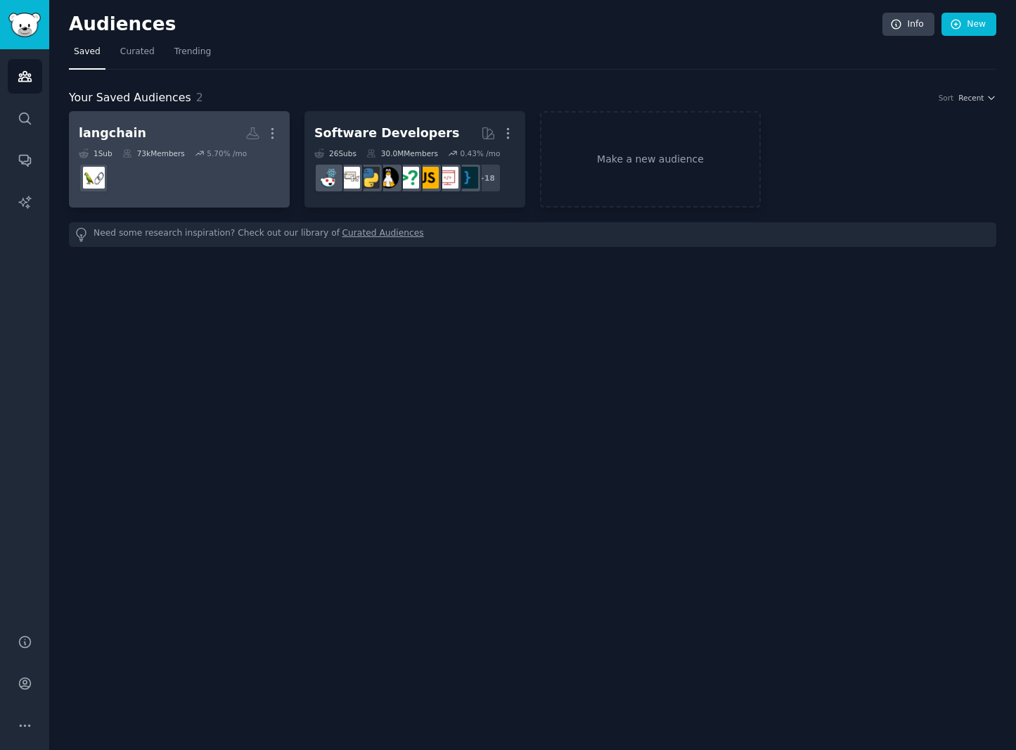
click at [183, 127] on h2 "langchain More" at bounding box center [179, 133] width 201 height 25
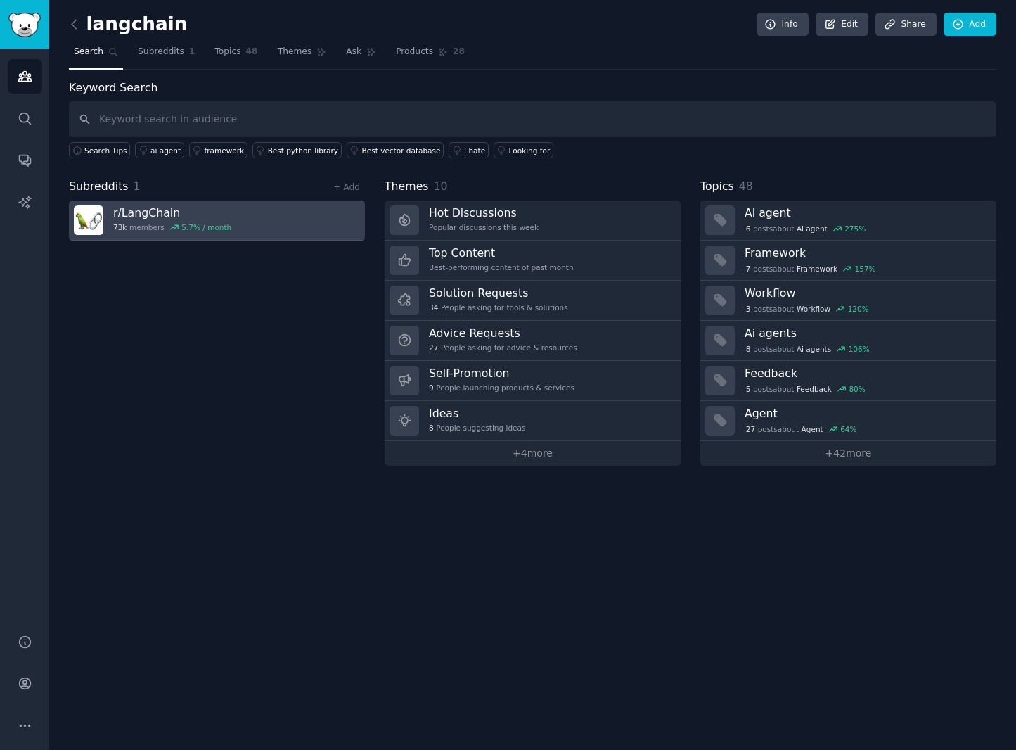
click at [245, 214] on link "r/ LangChain 73k members 5.7 % / month" at bounding box center [217, 220] width 296 height 40
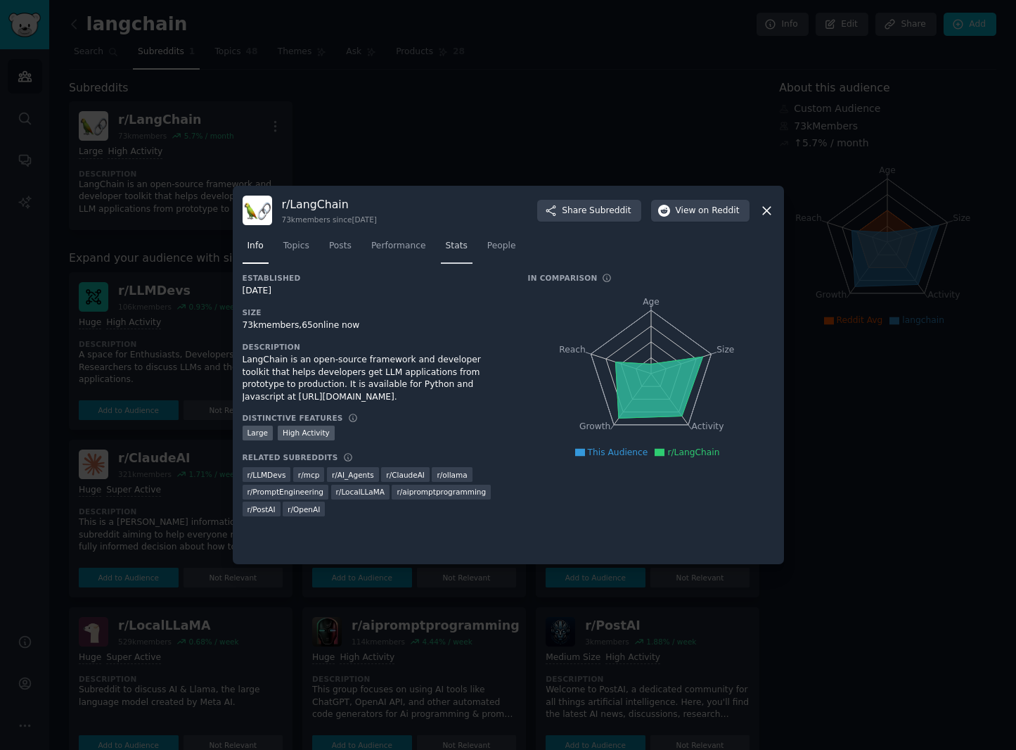
click at [448, 243] on span "Stats" at bounding box center [457, 246] width 22 height 13
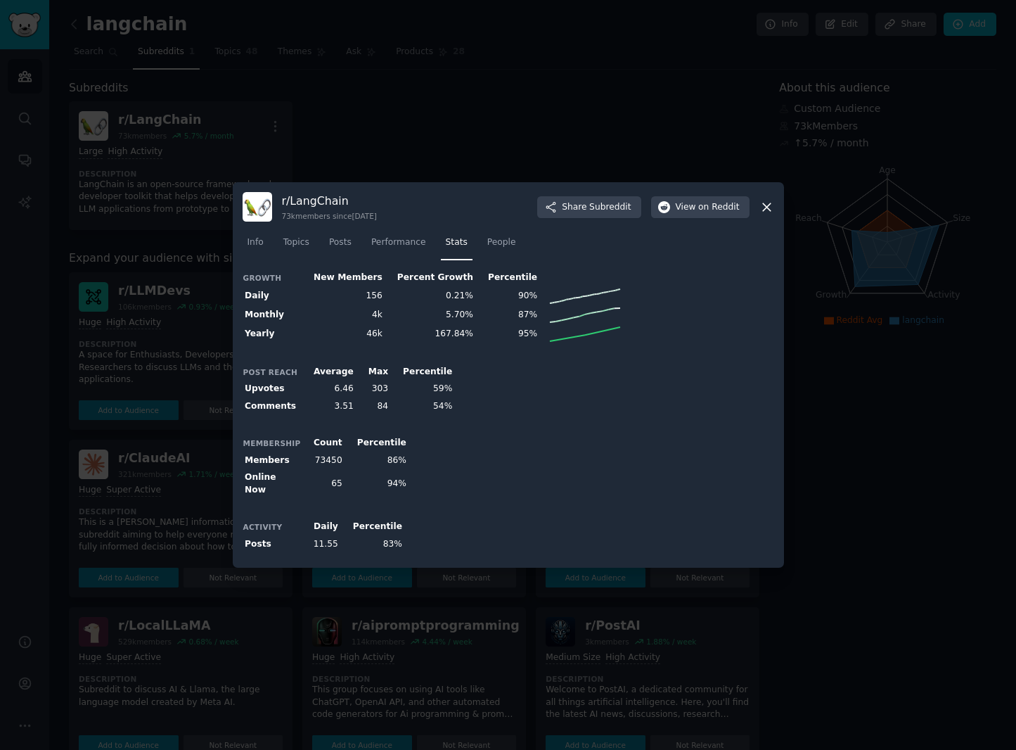
click at [496, 333] on td "95%" at bounding box center [507, 333] width 64 height 19
click at [550, 341] on line at bounding box center [567, 338] width 35 height 6
click at [487, 245] on span "People" at bounding box center [501, 242] width 29 height 13
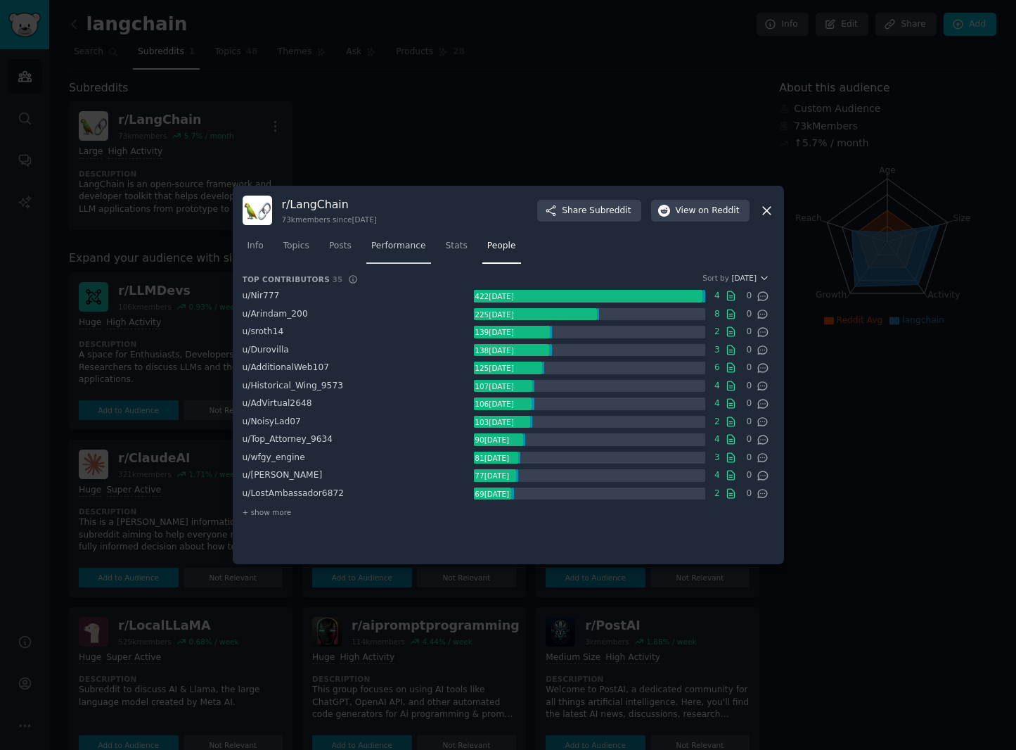
click at [395, 242] on span "Performance" at bounding box center [398, 246] width 55 height 13
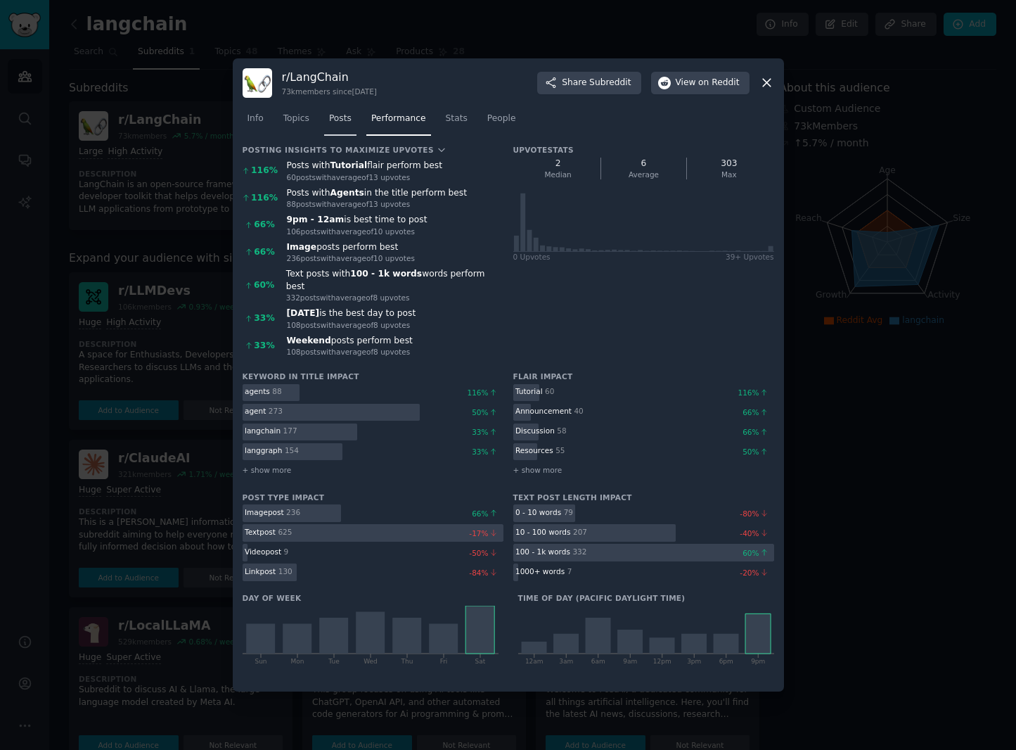
click at [334, 123] on span "Posts" at bounding box center [340, 119] width 23 height 13
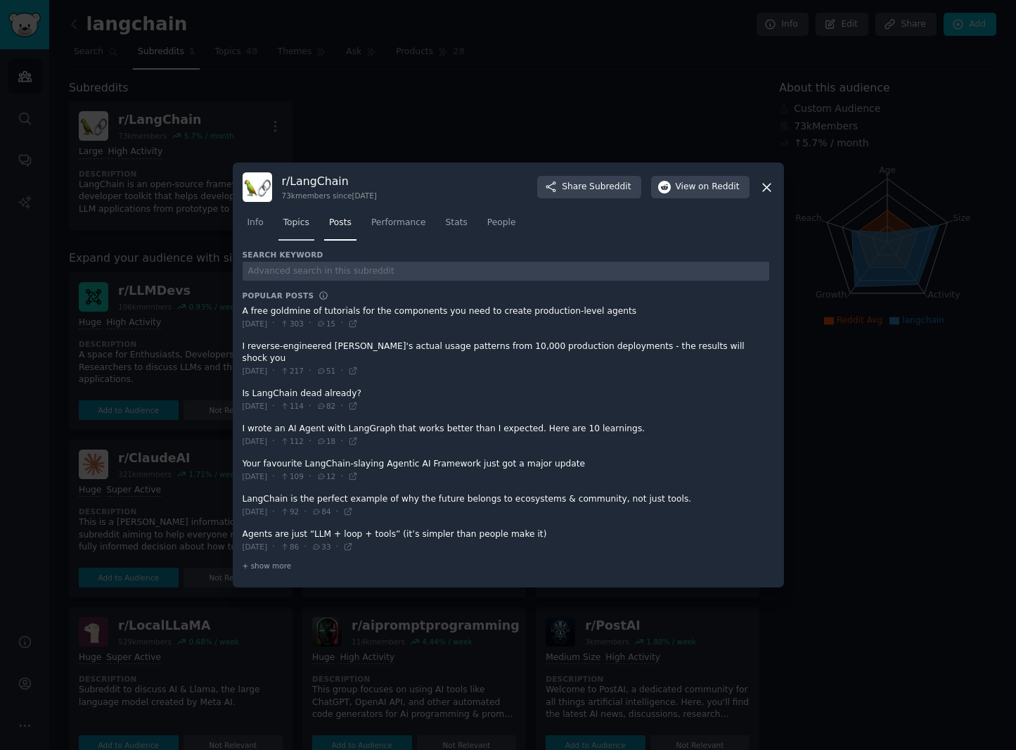
click at [295, 236] on link "Topics" at bounding box center [296, 226] width 36 height 29
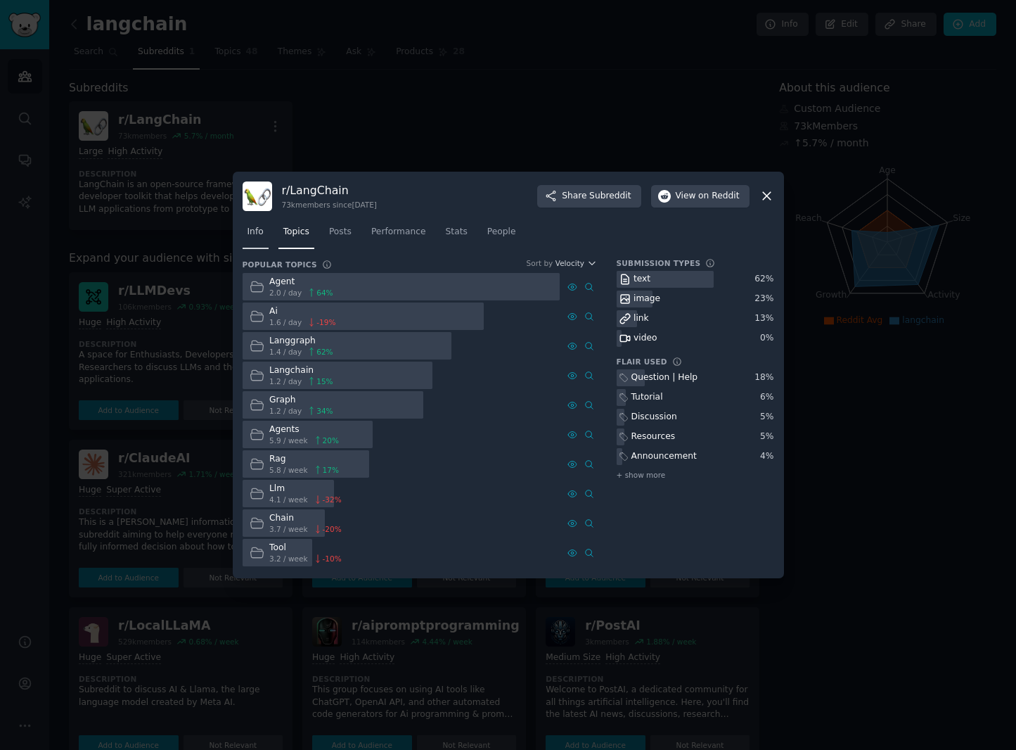
click at [248, 229] on span "Info" at bounding box center [256, 232] width 16 height 13
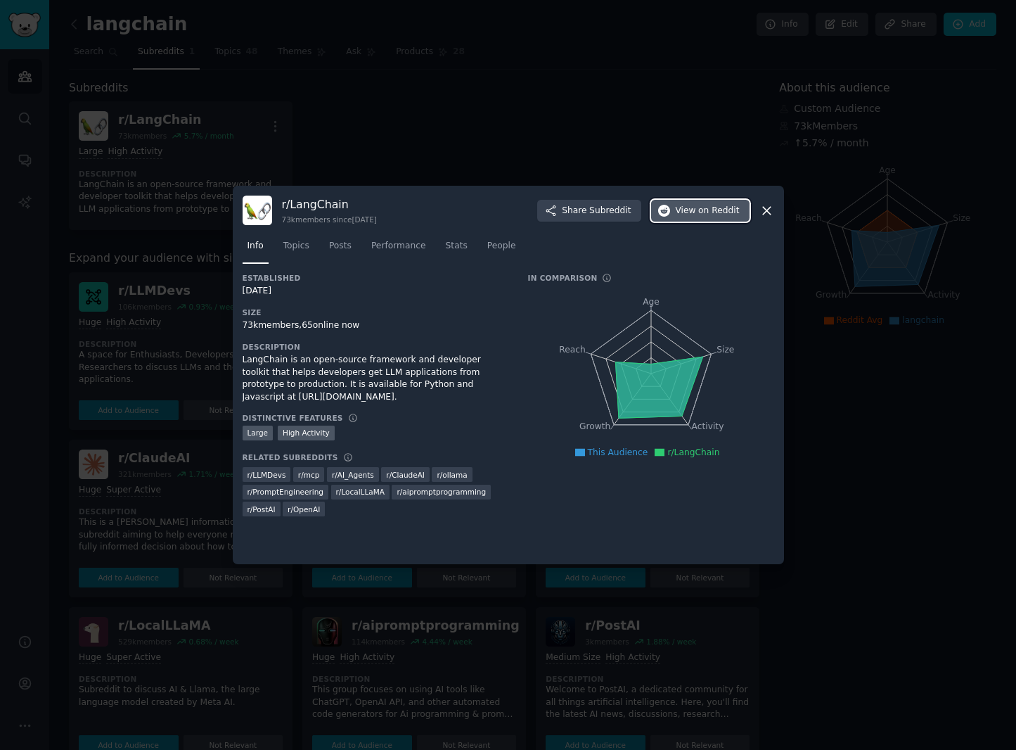
click at [692, 210] on span "View on Reddit" at bounding box center [708, 211] width 64 height 13
click at [764, 210] on icon at bounding box center [767, 210] width 15 height 15
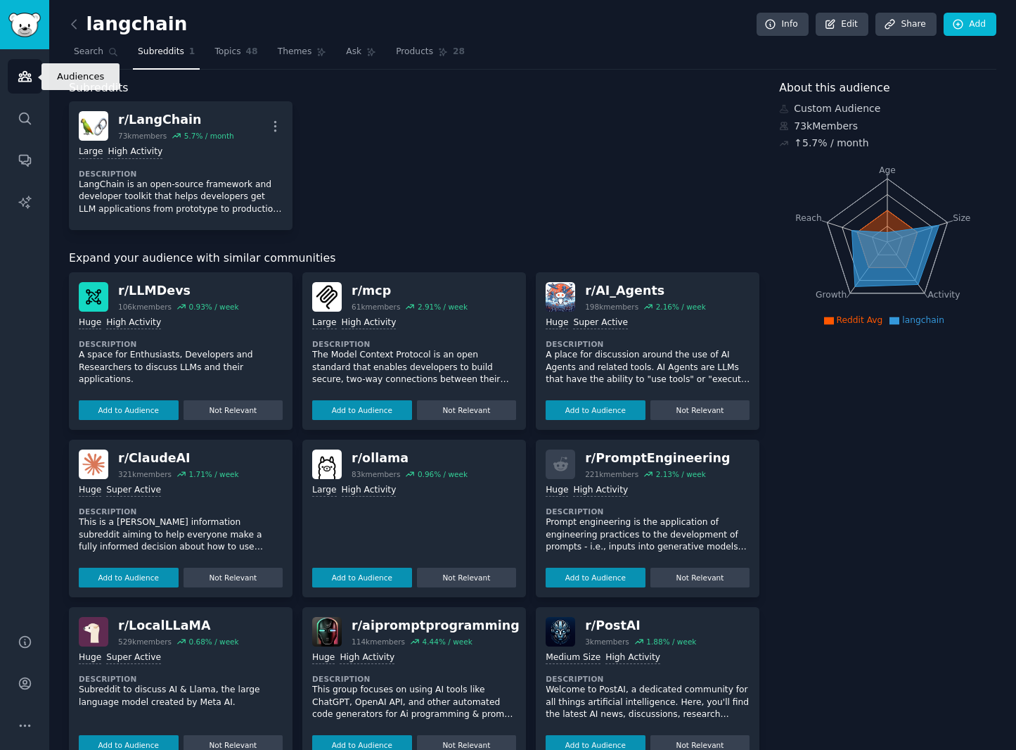
click at [25, 82] on icon "Sidebar" at bounding box center [24, 77] width 13 height 10
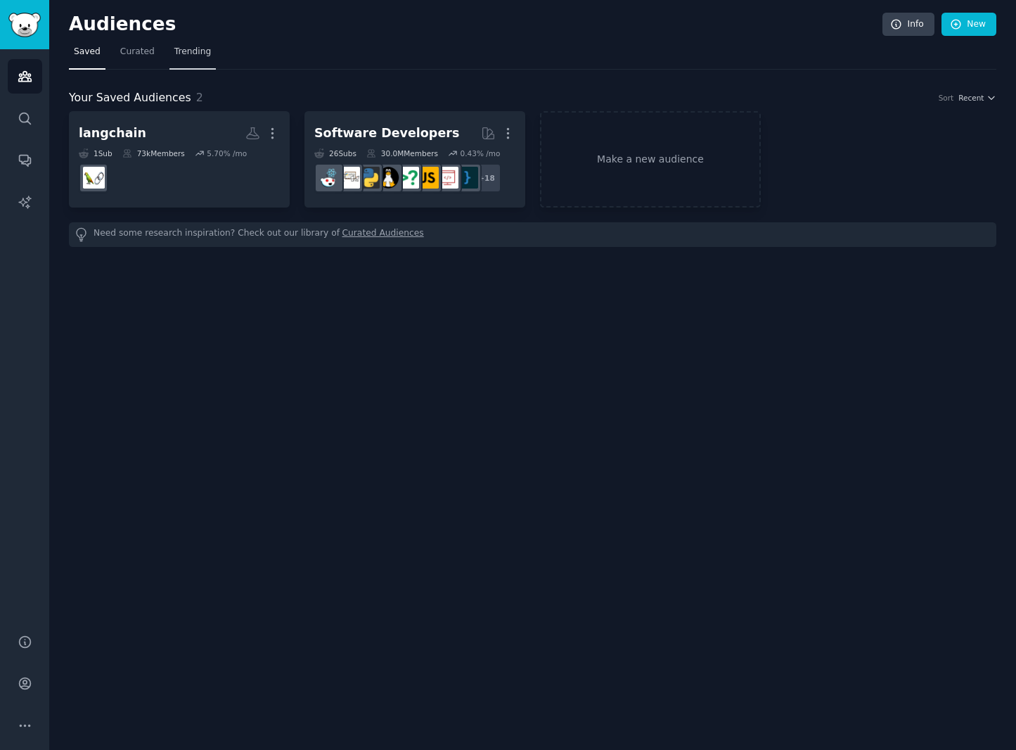
click at [184, 53] on span "Trending" at bounding box center [192, 52] width 37 height 13
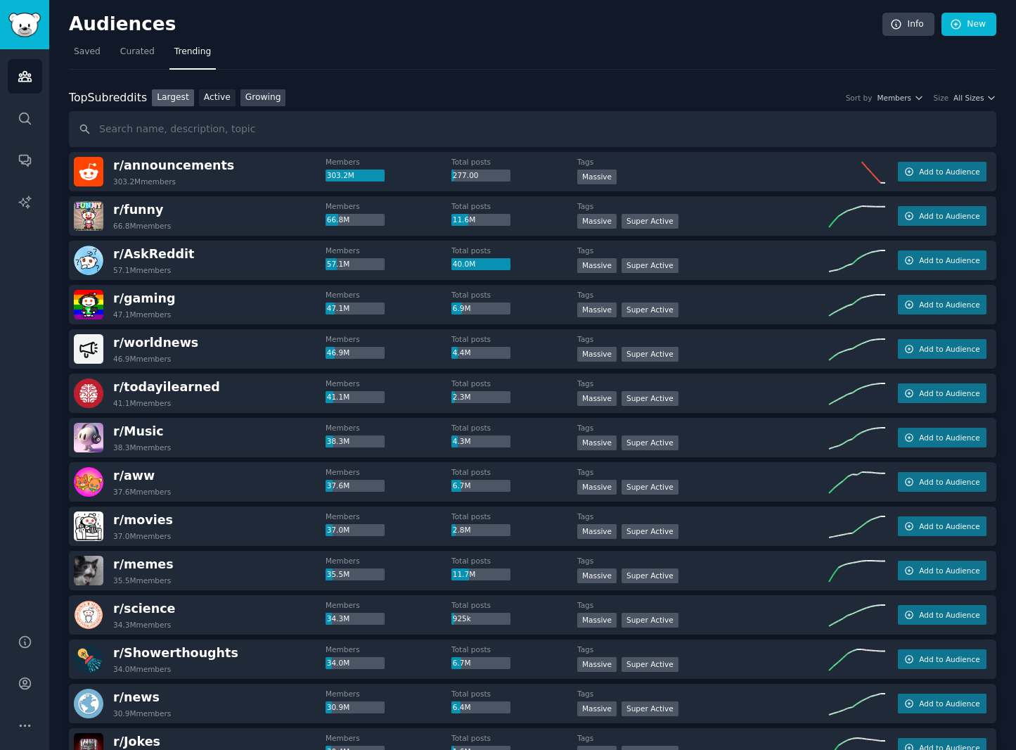
click at [241, 100] on link "Growing" at bounding box center [264, 98] width 46 height 18
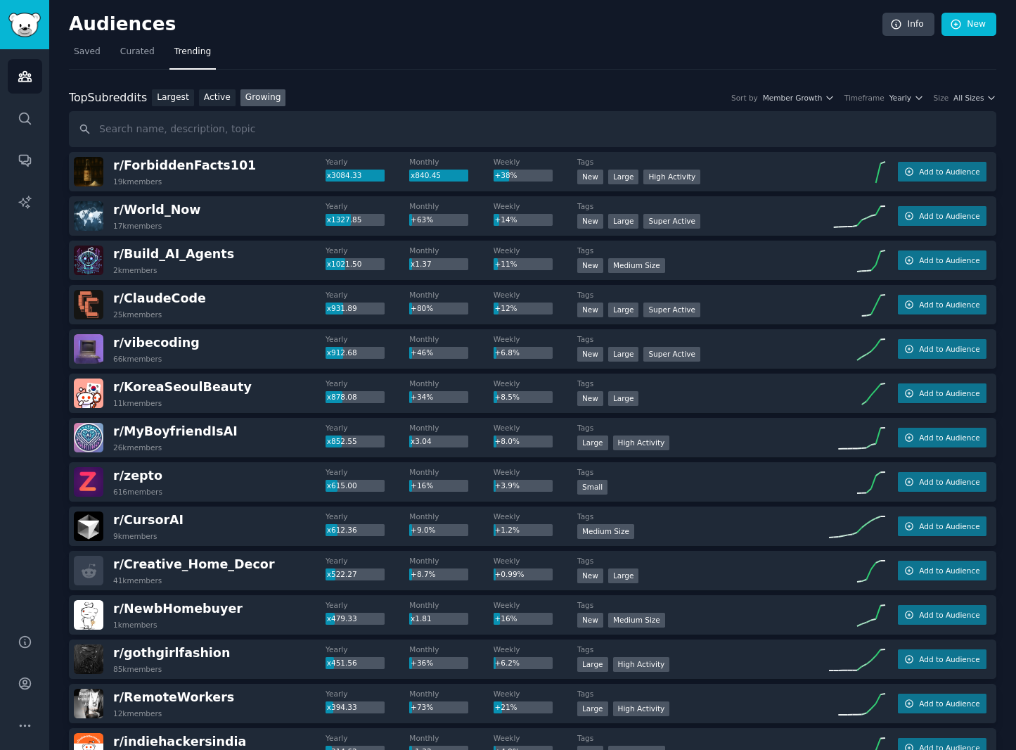
click at [927, 93] on div "Sort by Member Growth Timeframe Yearly Size All Sizes" at bounding box center [859, 98] width 275 height 10
click at [919, 94] on icon "button" at bounding box center [919, 98] width 10 height 10
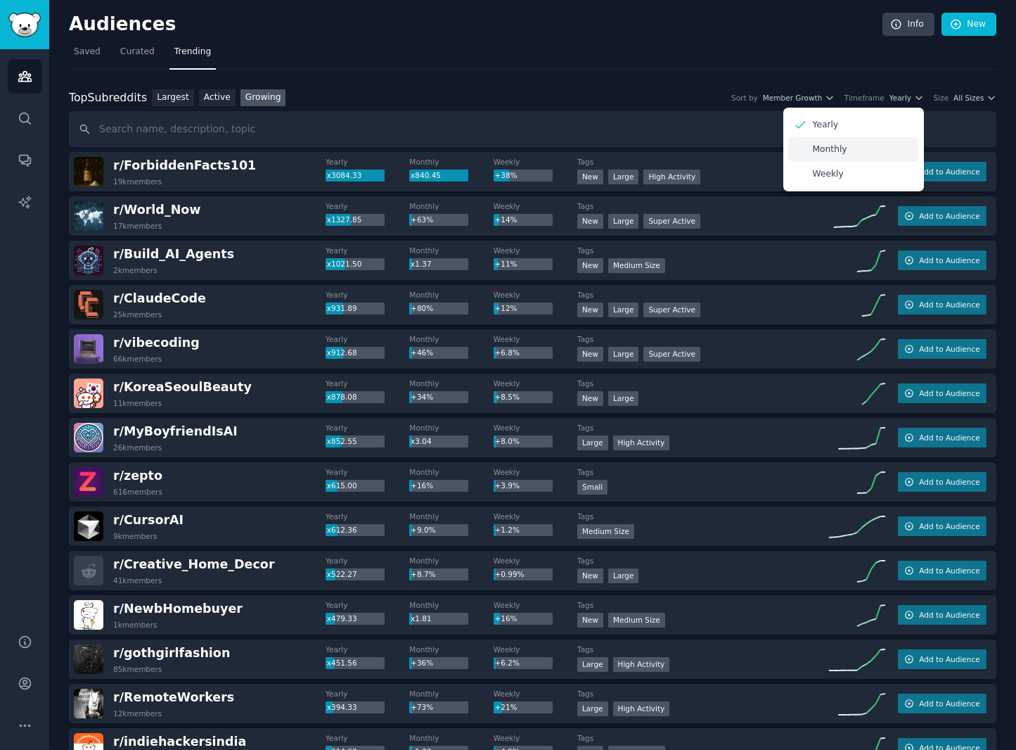
click at [867, 146] on div "Monthly" at bounding box center [853, 149] width 131 height 25
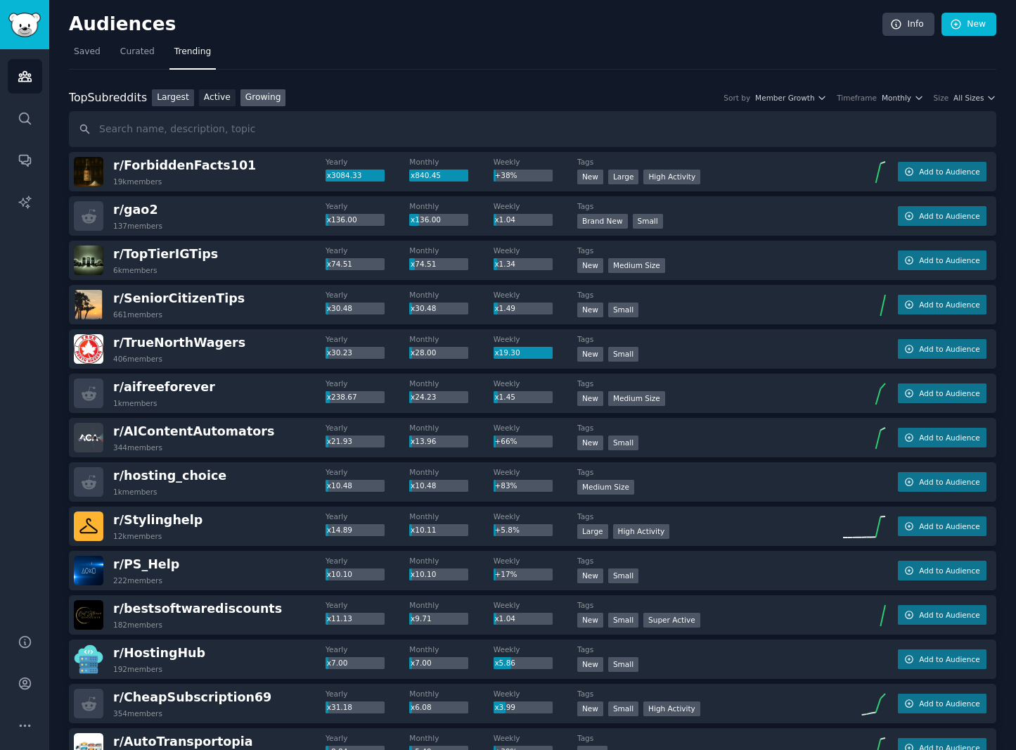
click at [172, 93] on link "Largest" at bounding box center [173, 98] width 42 height 18
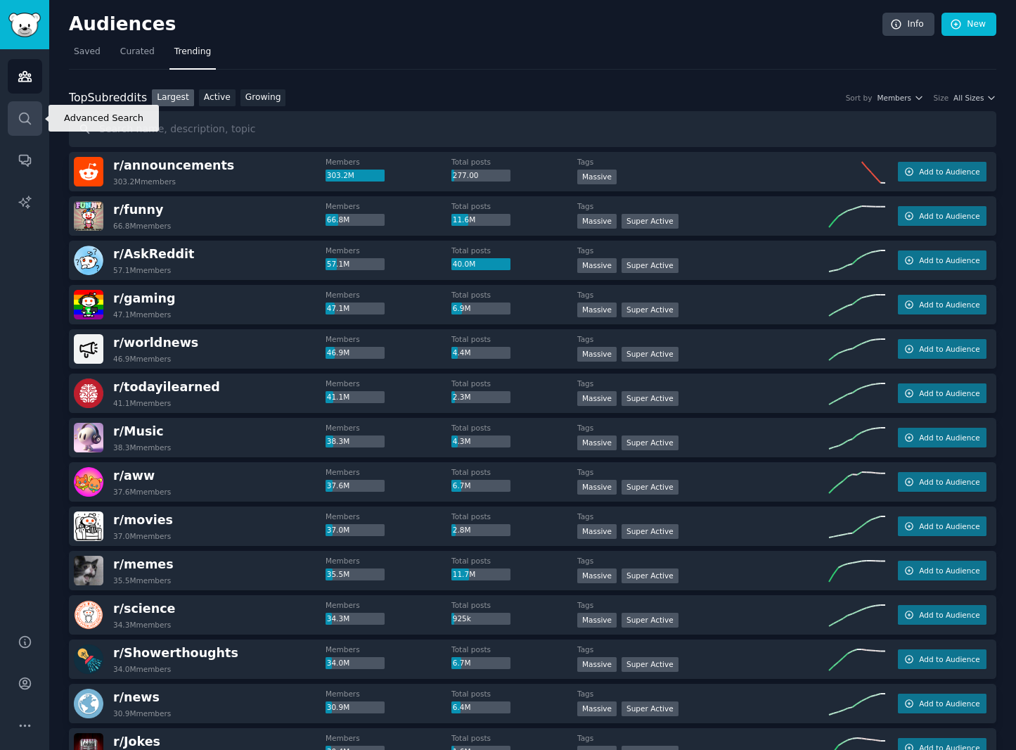
click at [16, 121] on link "Search" at bounding box center [25, 118] width 34 height 34
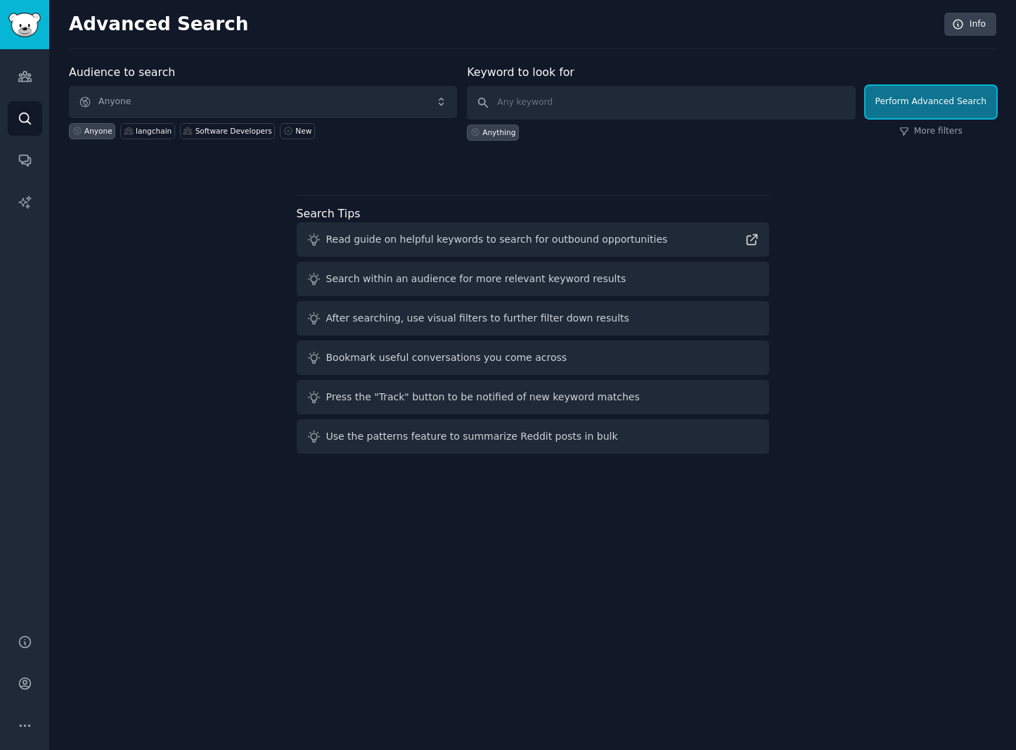
click at [919, 109] on button "Perform Advanced Search" at bounding box center [931, 102] width 131 height 32
click at [925, 134] on link "More filters" at bounding box center [930, 131] width 63 height 13
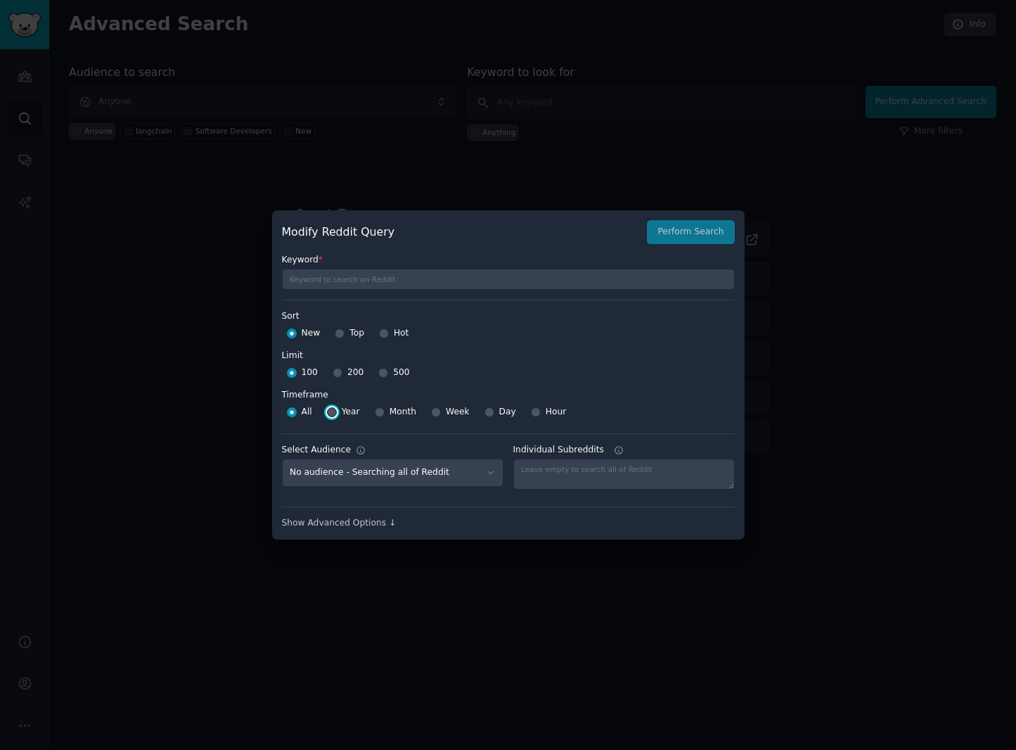
click at [334, 409] on input "Year" at bounding box center [332, 412] width 10 height 10
radio input "true"
click at [341, 334] on input "Top" at bounding box center [340, 333] width 10 height 10
radio input "true"
click at [671, 232] on button "Perform Search" at bounding box center [690, 232] width 87 height 24
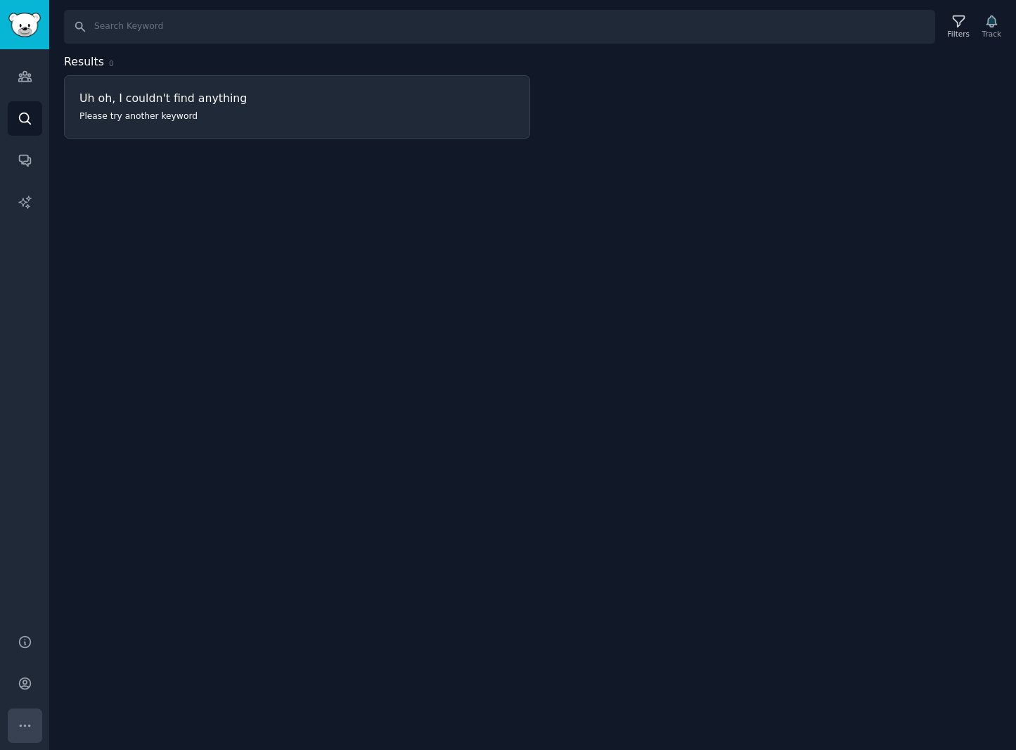
click at [14, 722] on button "More" at bounding box center [25, 725] width 34 height 34
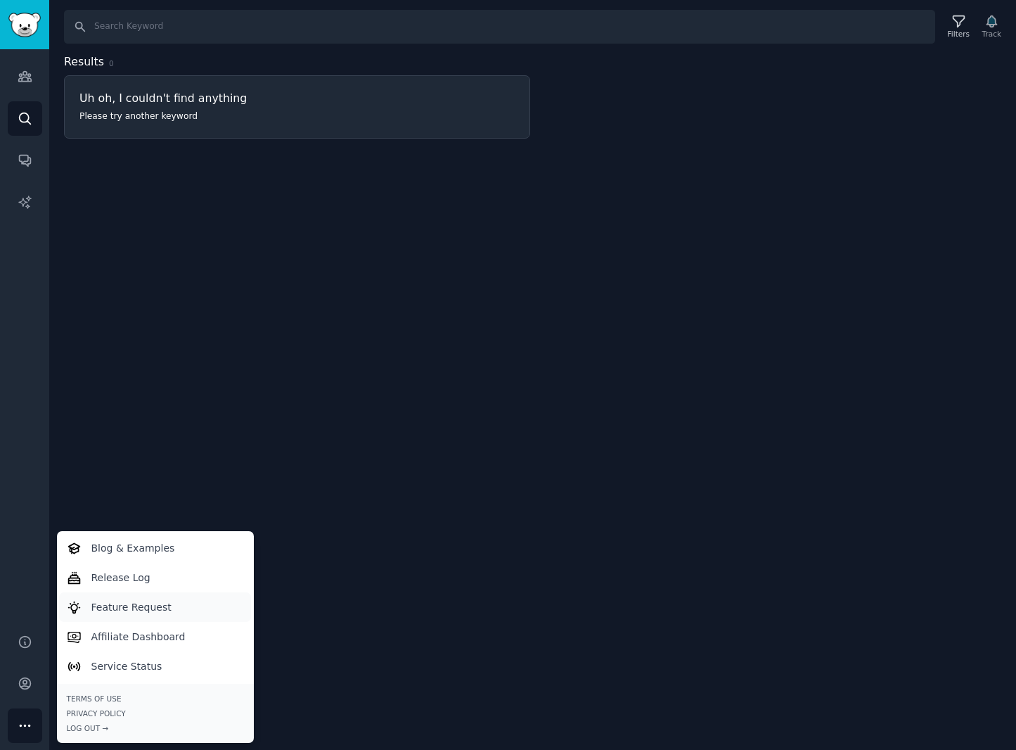
click at [154, 613] on p "Feature Request" at bounding box center [131, 607] width 80 height 15
click at [20, 681] on icon "Sidebar" at bounding box center [25, 683] width 15 height 15
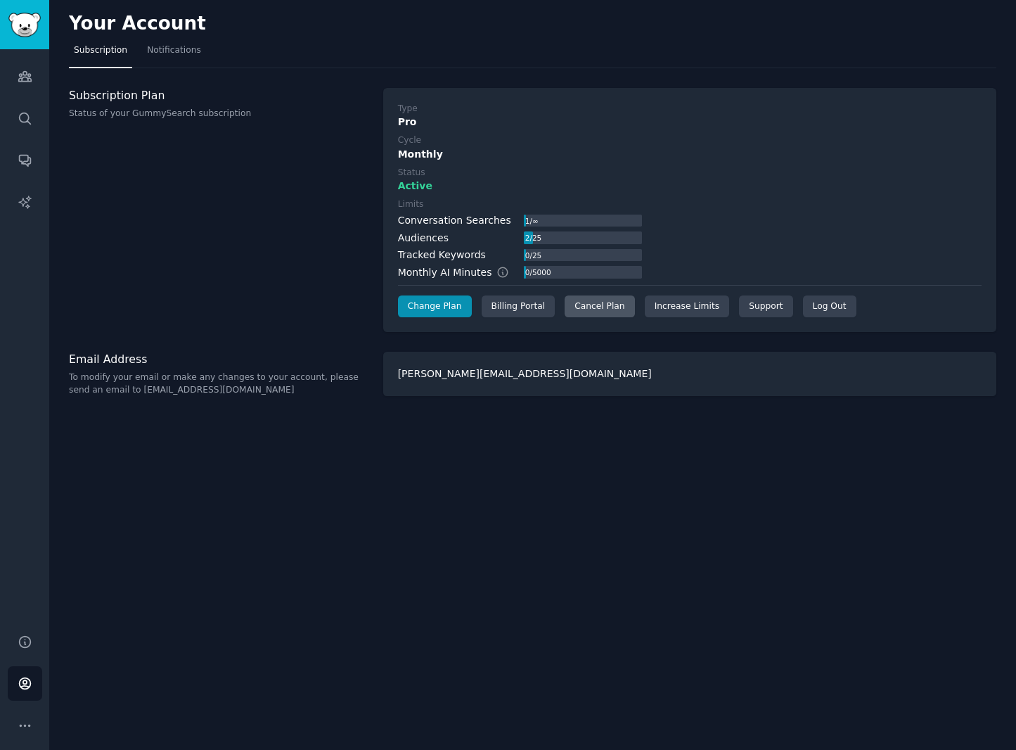
click at [587, 313] on div "Cancel Plan" at bounding box center [600, 306] width 70 height 23
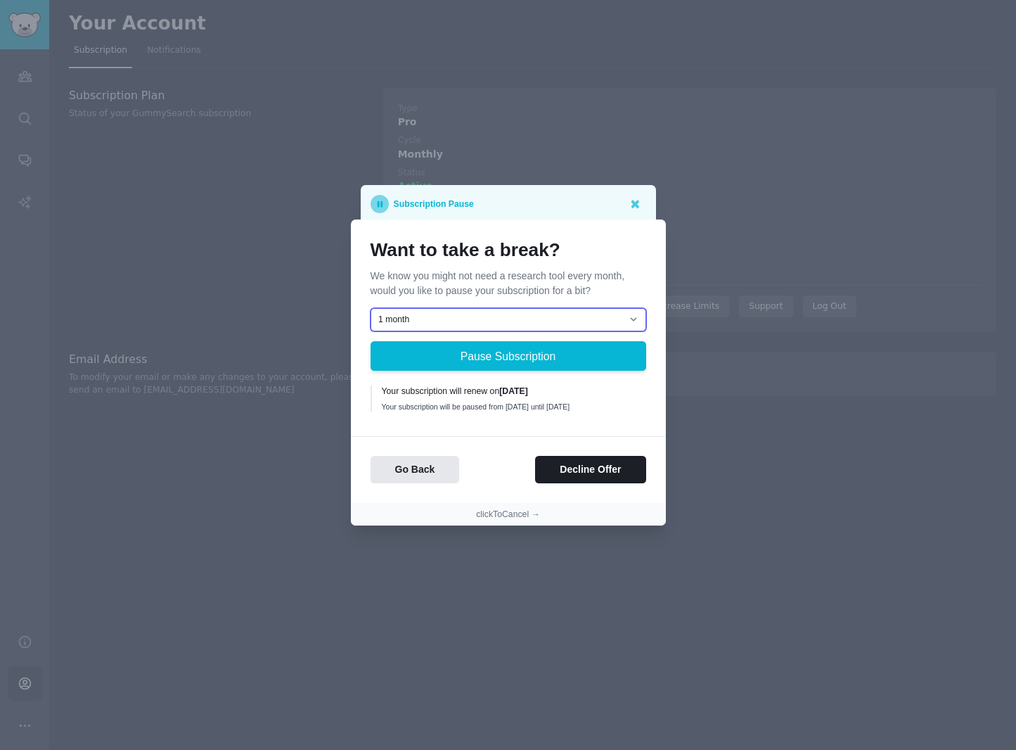
click at [567, 319] on select "1 month 2 months 3 months Choose a custom date to resume" at bounding box center [509, 320] width 276 height 24
click at [575, 476] on button "Decline Offer" at bounding box center [590, 469] width 110 height 27
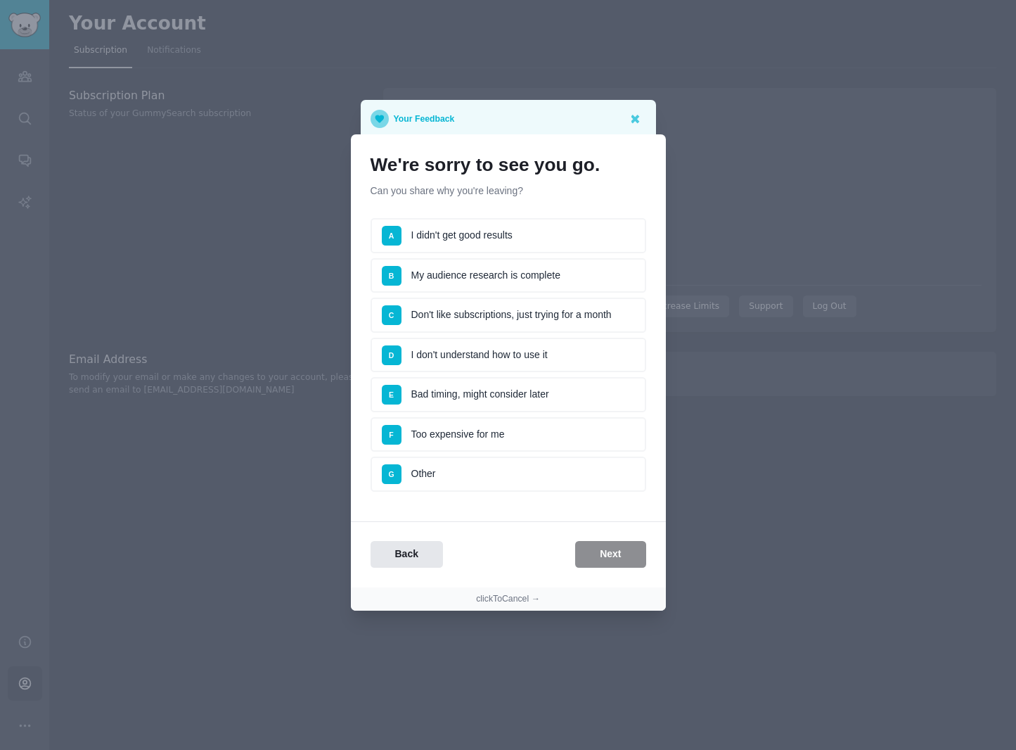
click at [527, 322] on li "C Don't like subscriptions, just trying for a month" at bounding box center [509, 314] width 276 height 35
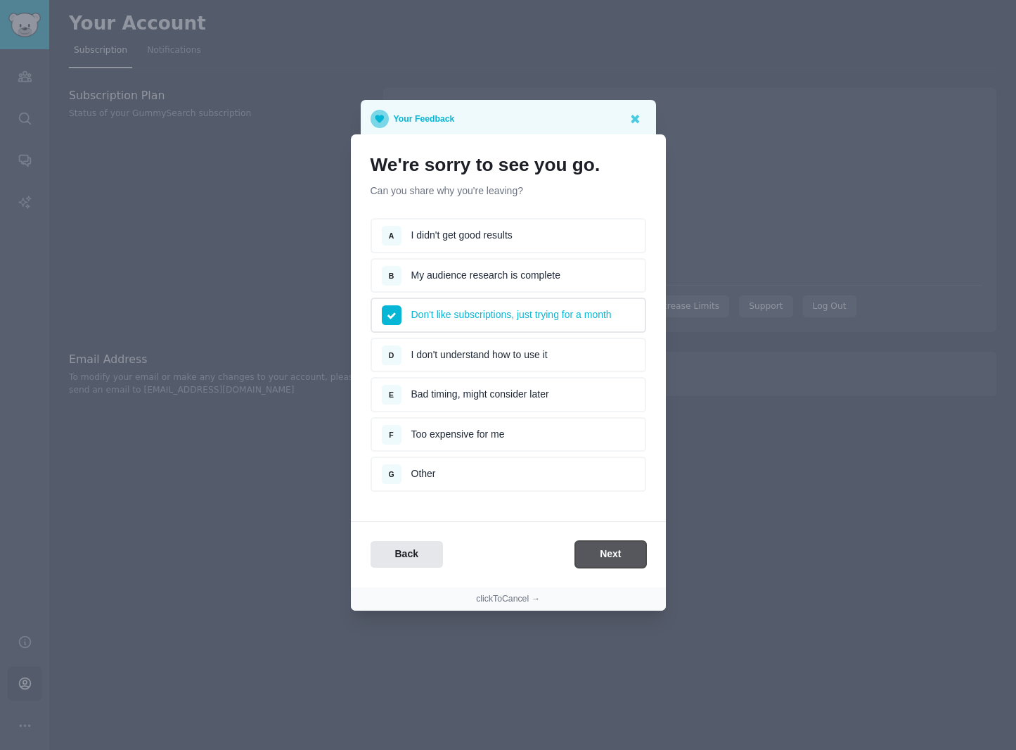
click at [617, 565] on button "Next" at bounding box center [610, 554] width 70 height 27
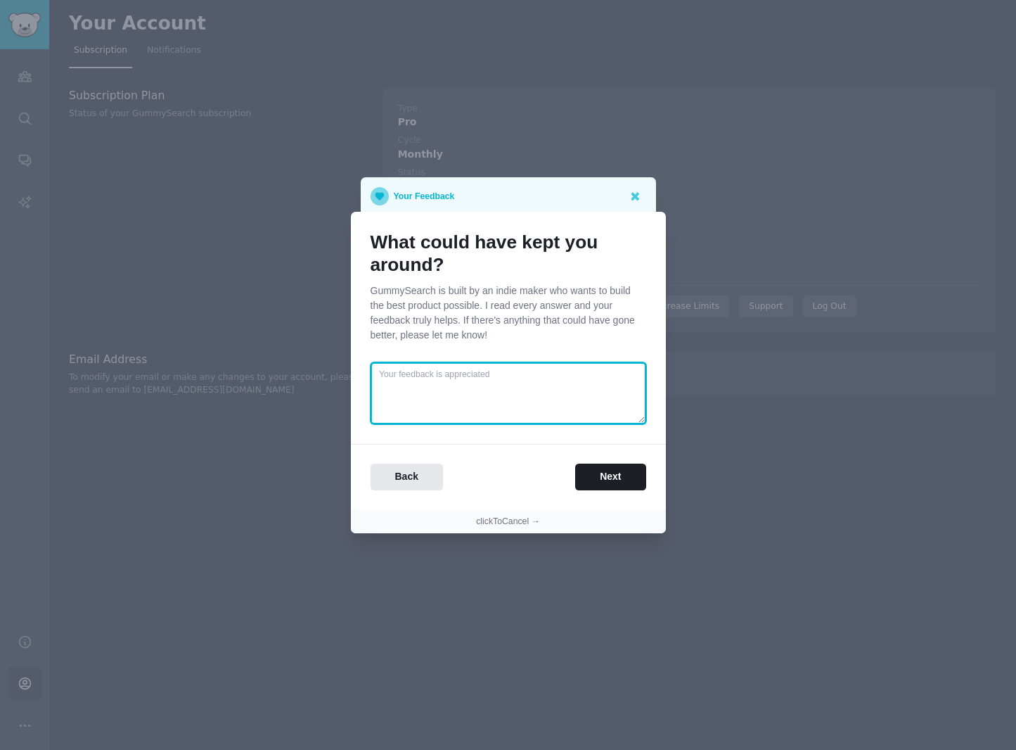
click at [473, 380] on textarea at bounding box center [509, 393] width 276 height 62
type textarea "would like to have an API product that we can integrate data in house with all …"
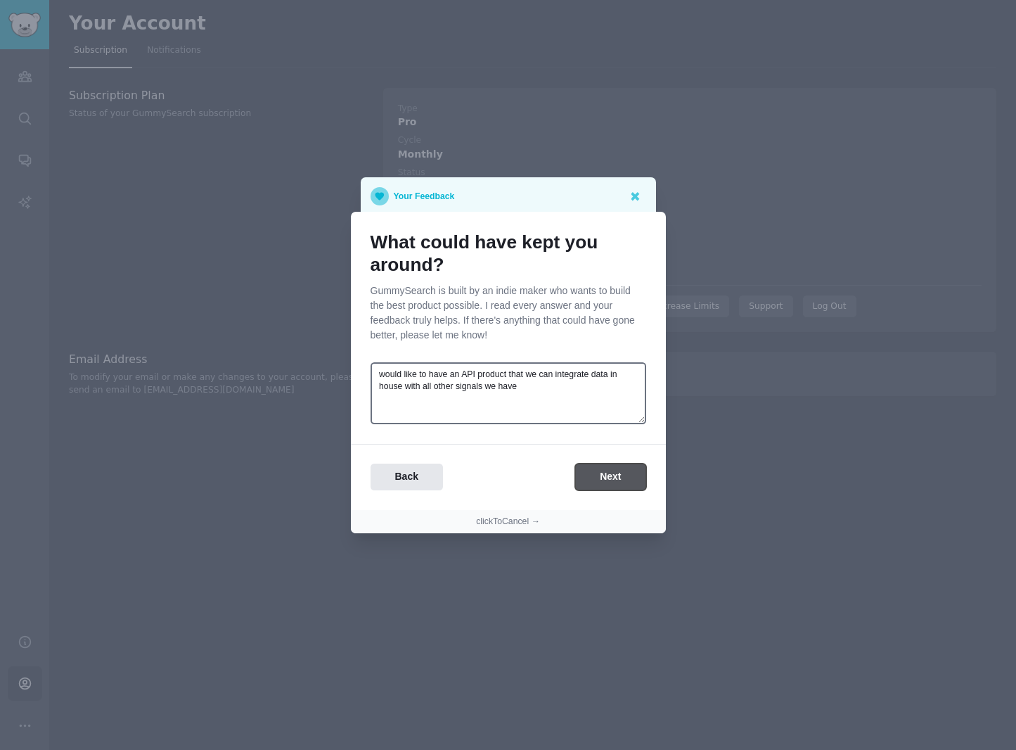
click at [612, 469] on button "Next" at bounding box center [610, 476] width 70 height 27
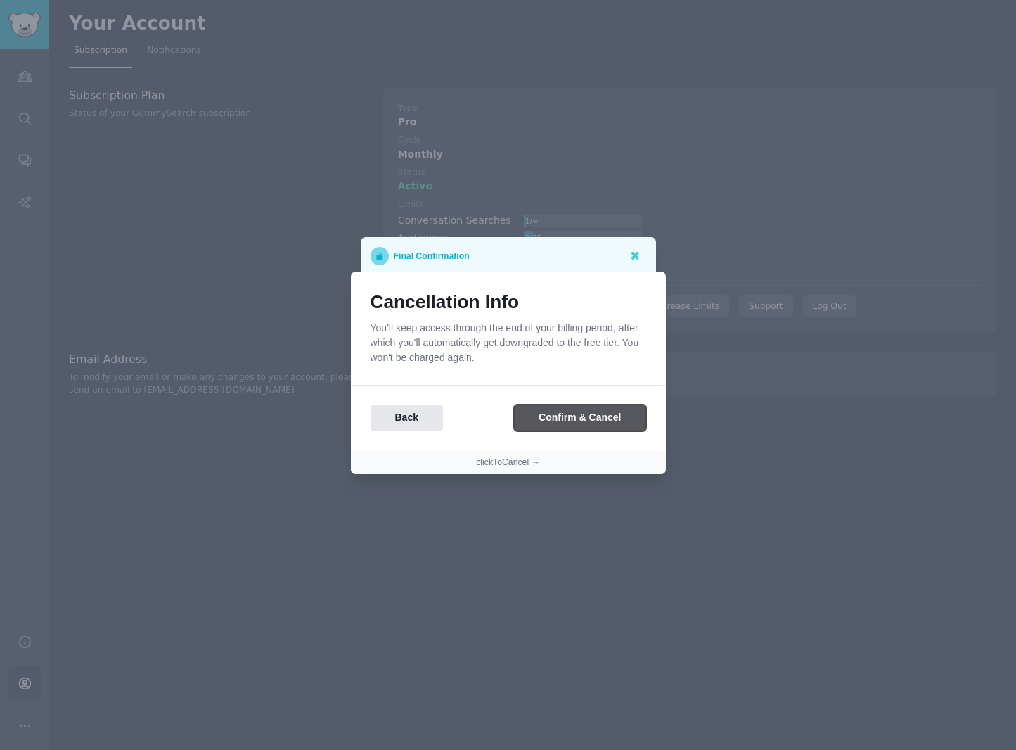
click at [567, 412] on button "Confirm & Cancel" at bounding box center [580, 417] width 132 height 27
